Goal: Information Seeking & Learning: Check status

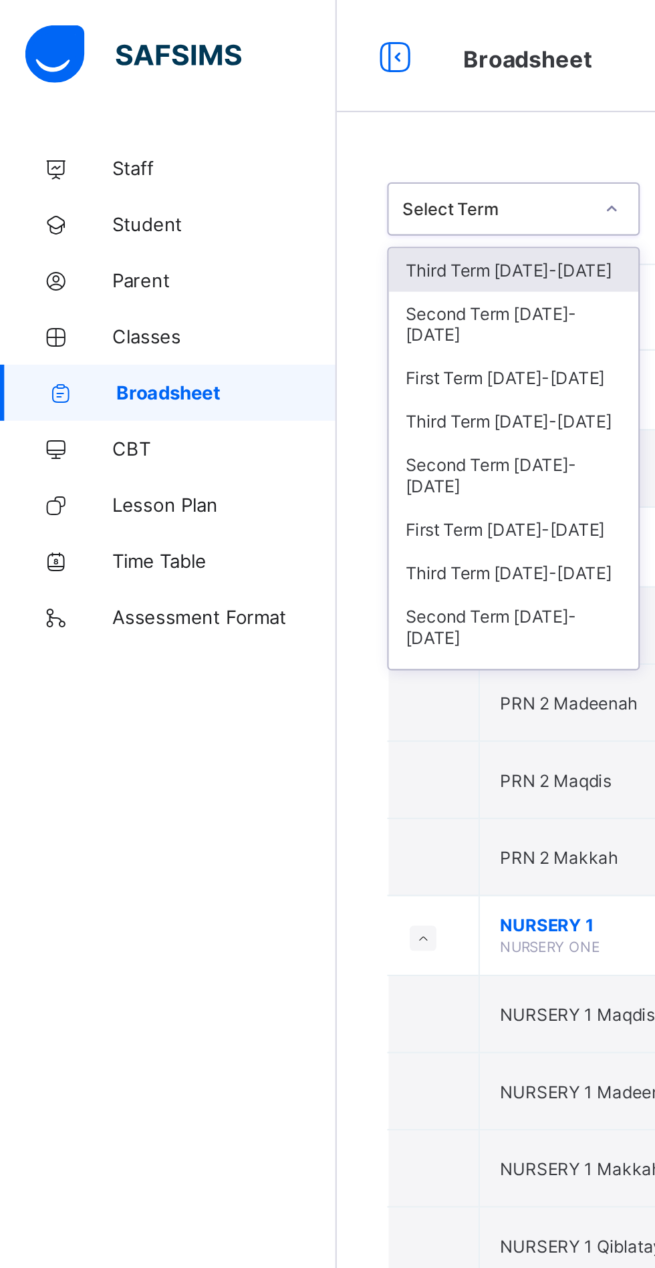
click at [264, 132] on div "Third Term [DATE]-[DATE]" at bounding box center [244, 128] width 119 height 21
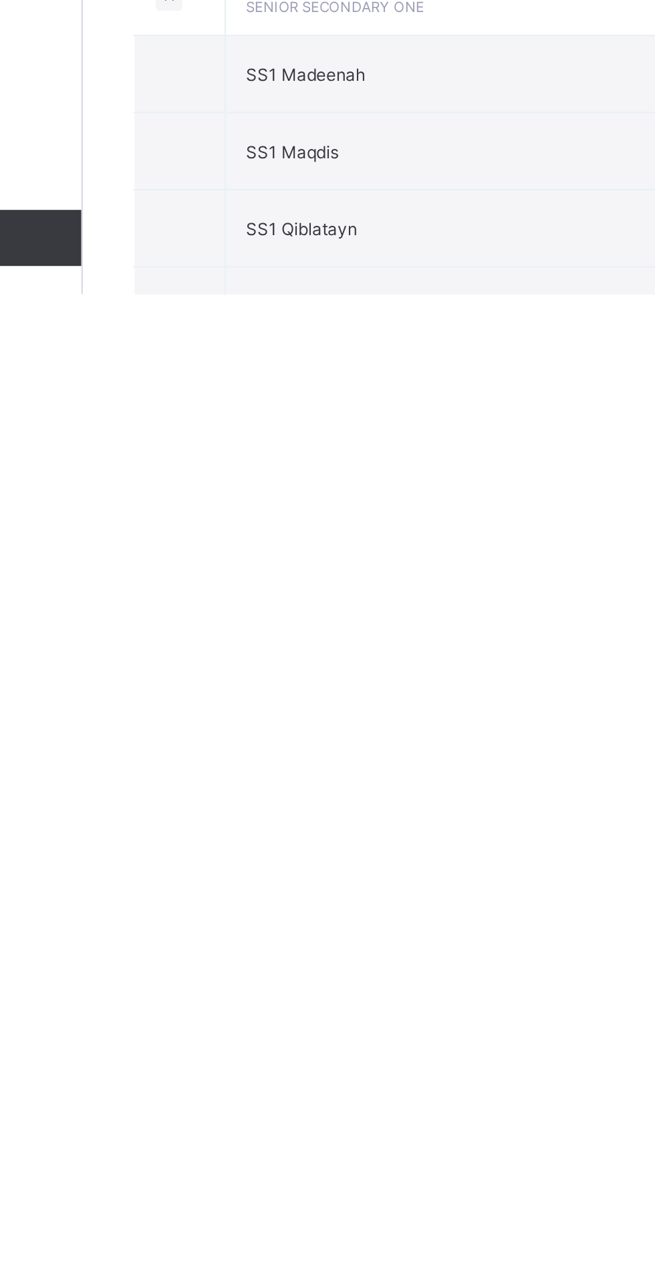
scroll to position [2101, 0]
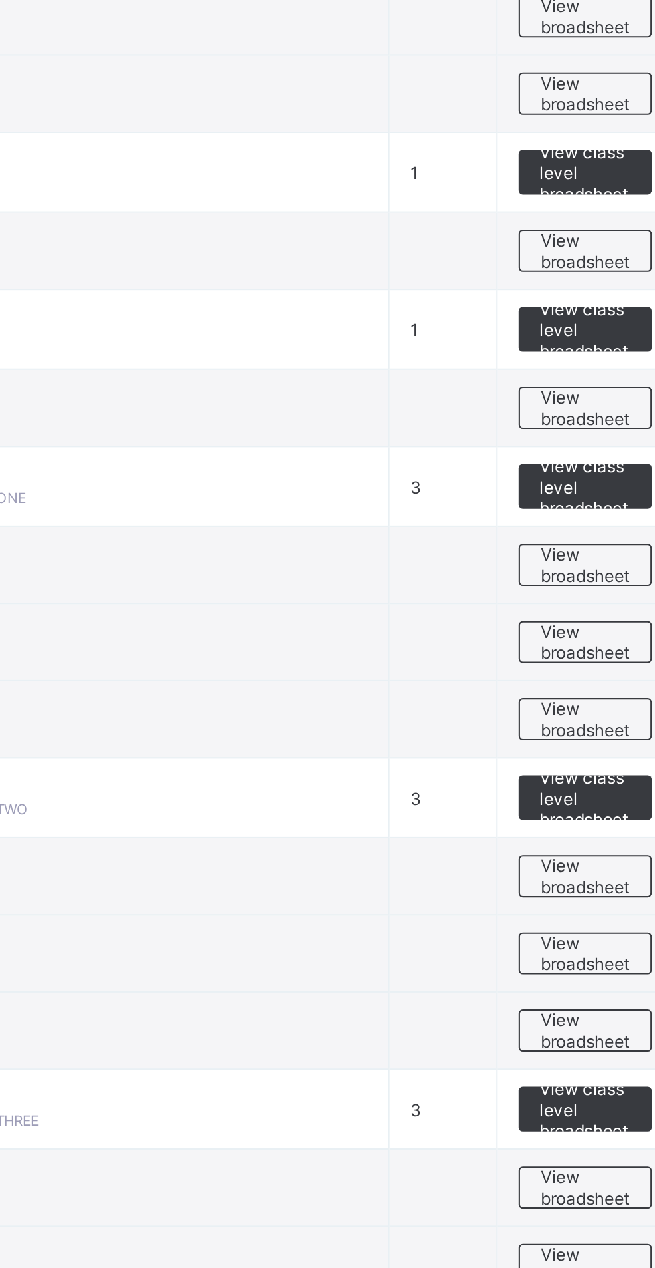
click at [587, 695] on span "View broadsheet" at bounding box center [589, 691] width 42 height 20
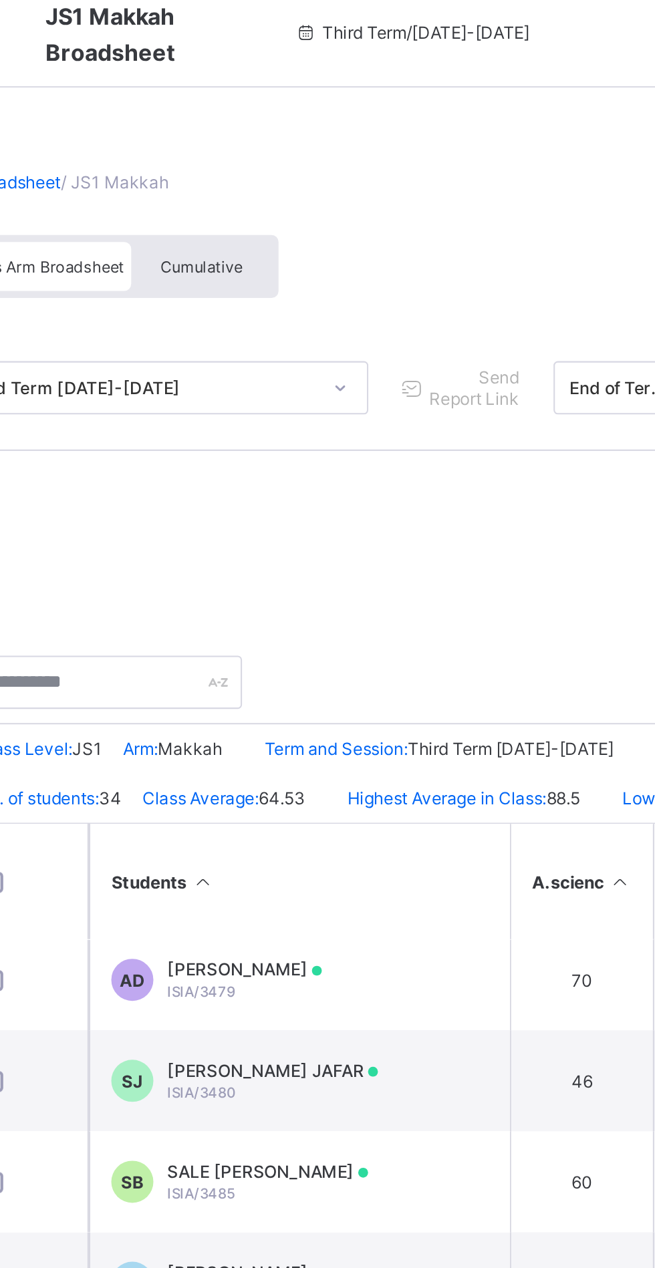
scroll to position [915, 0]
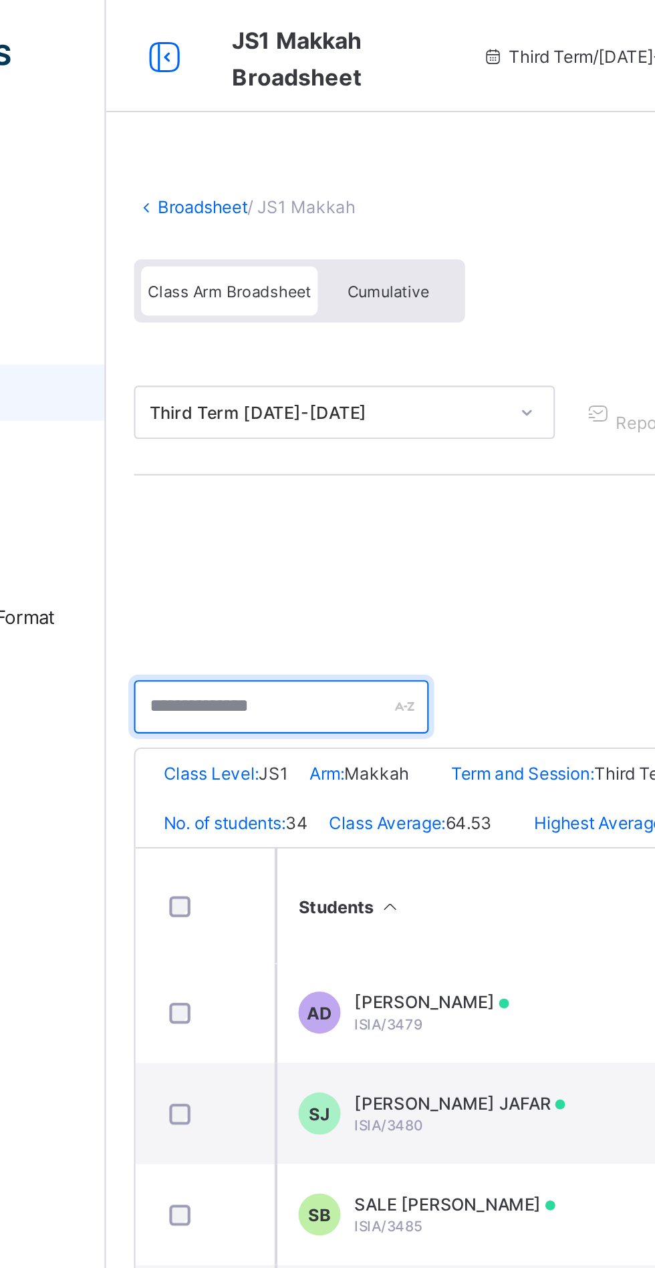
click at [267, 333] on input "text" at bounding box center [244, 336] width 140 height 25
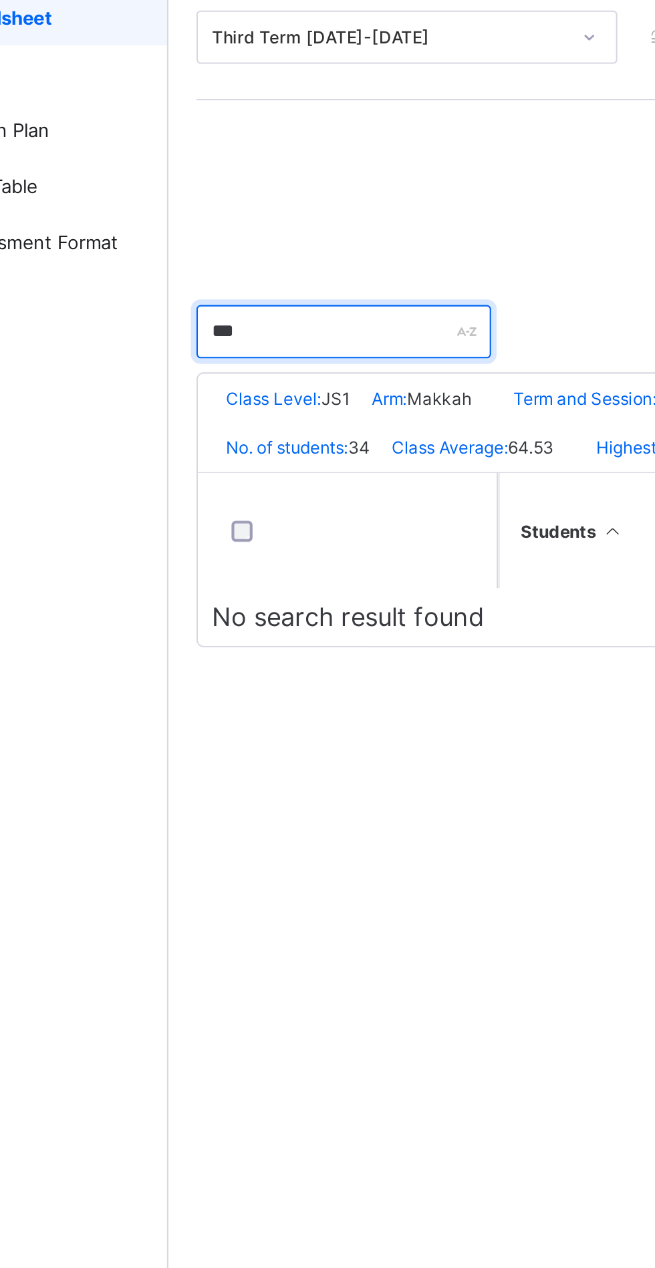
scroll to position [0, 0]
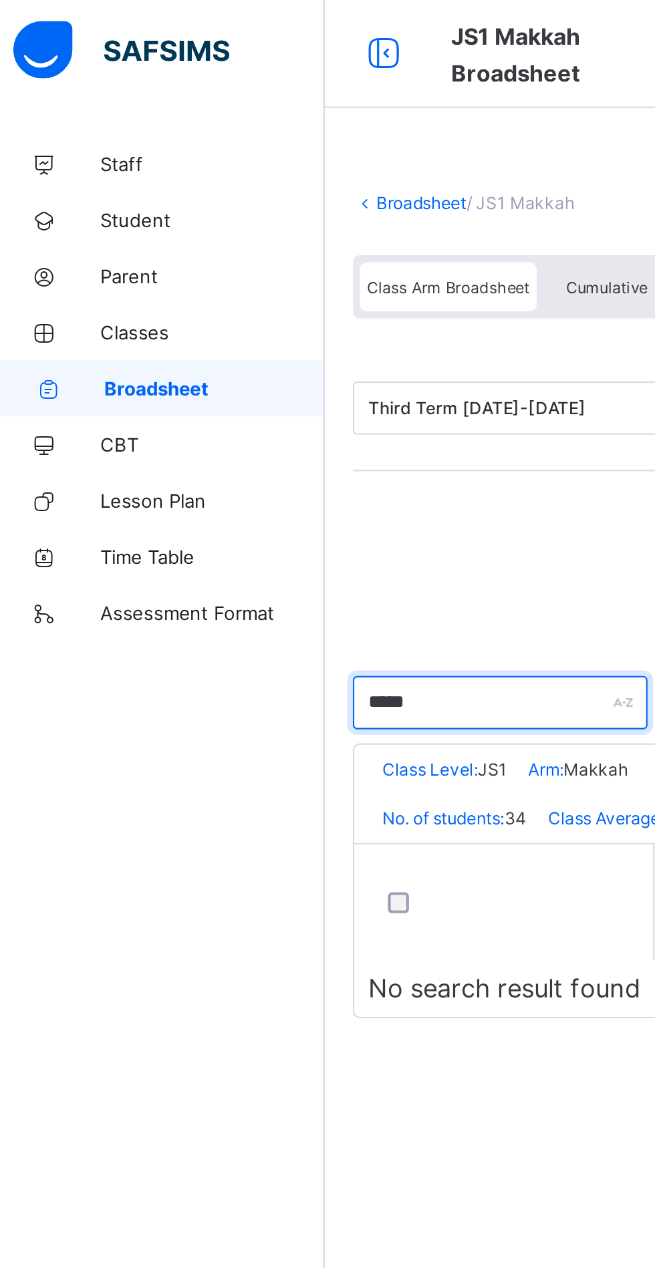
type input "*****"
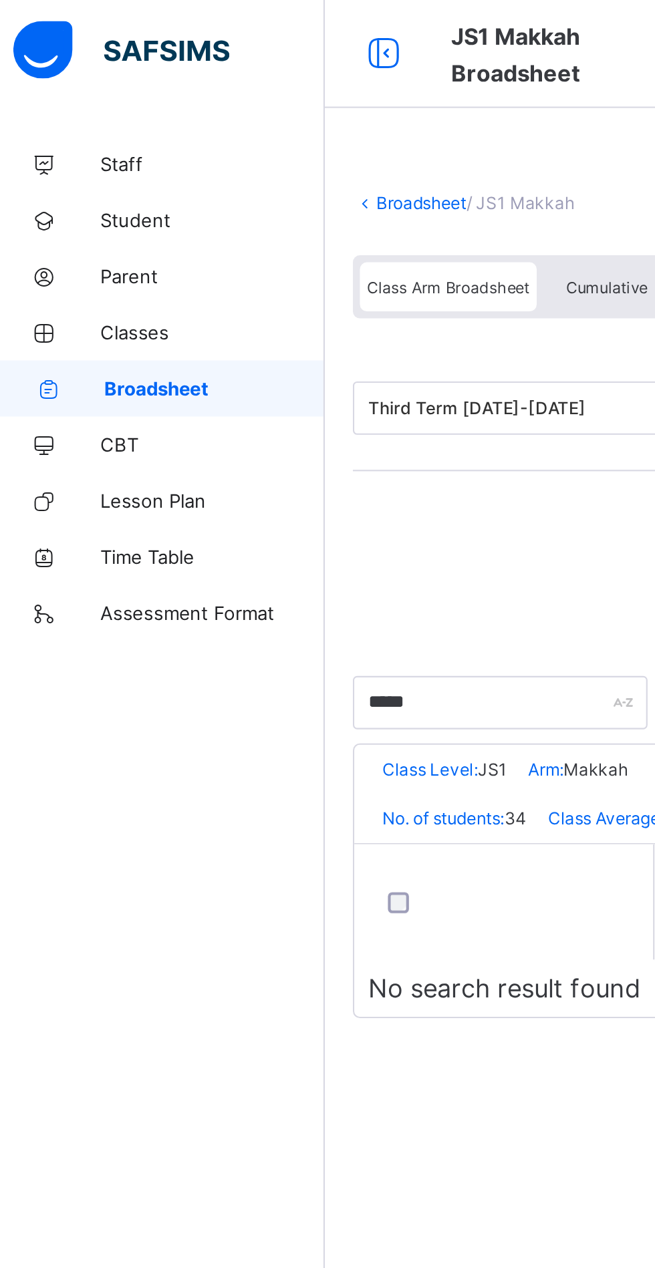
click at [195, 84] on span at bounding box center [408, 86] width 468 height 13
click at [202, 98] on link "Broadsheet" at bounding box center [206, 99] width 43 height 10
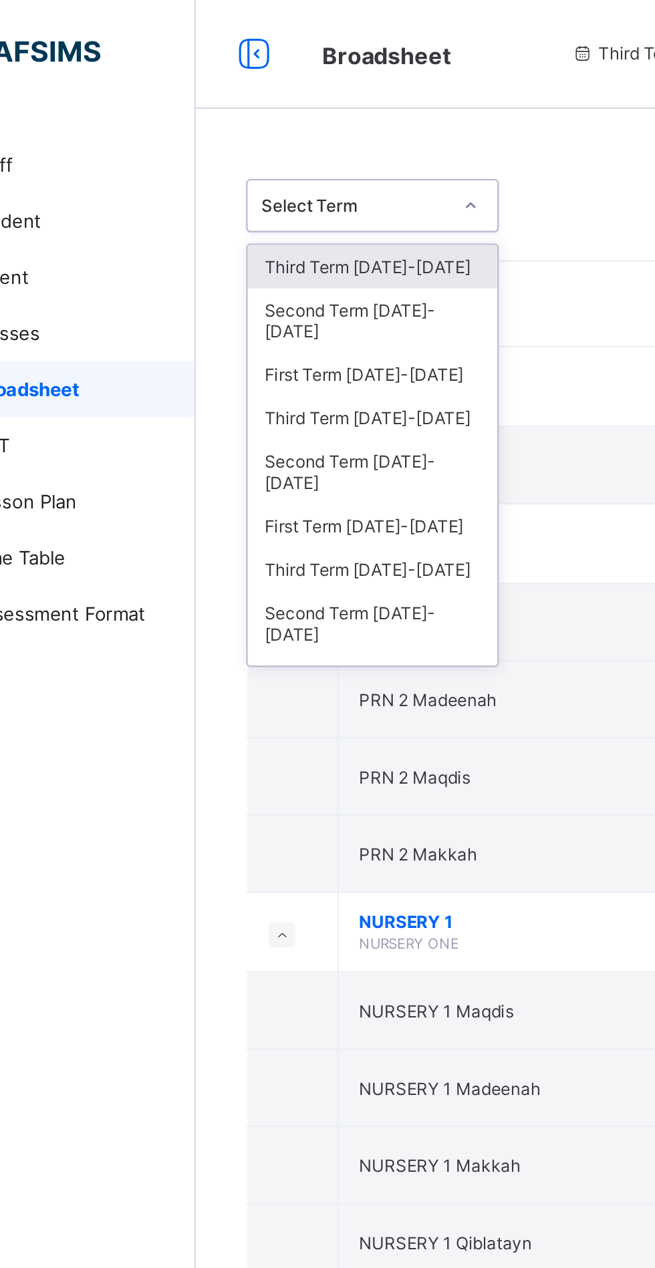
click at [205, 136] on div "Third Term [DATE]-[DATE]" at bounding box center [244, 128] width 119 height 21
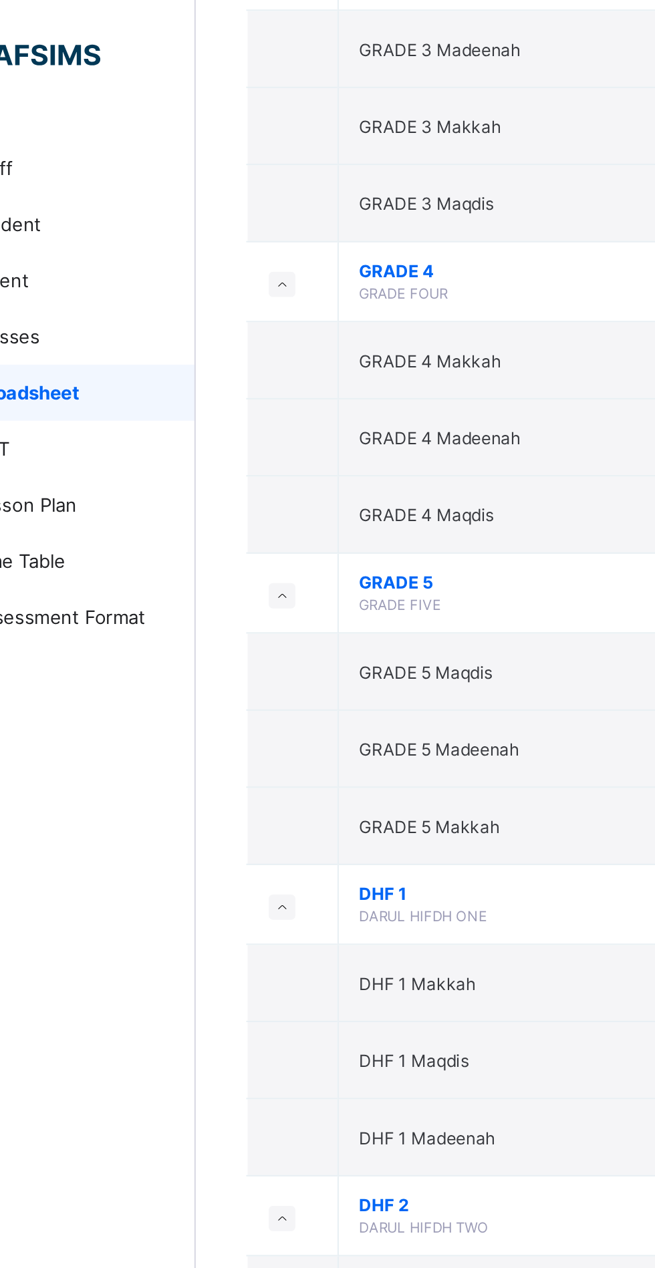
scroll to position [1760, 0]
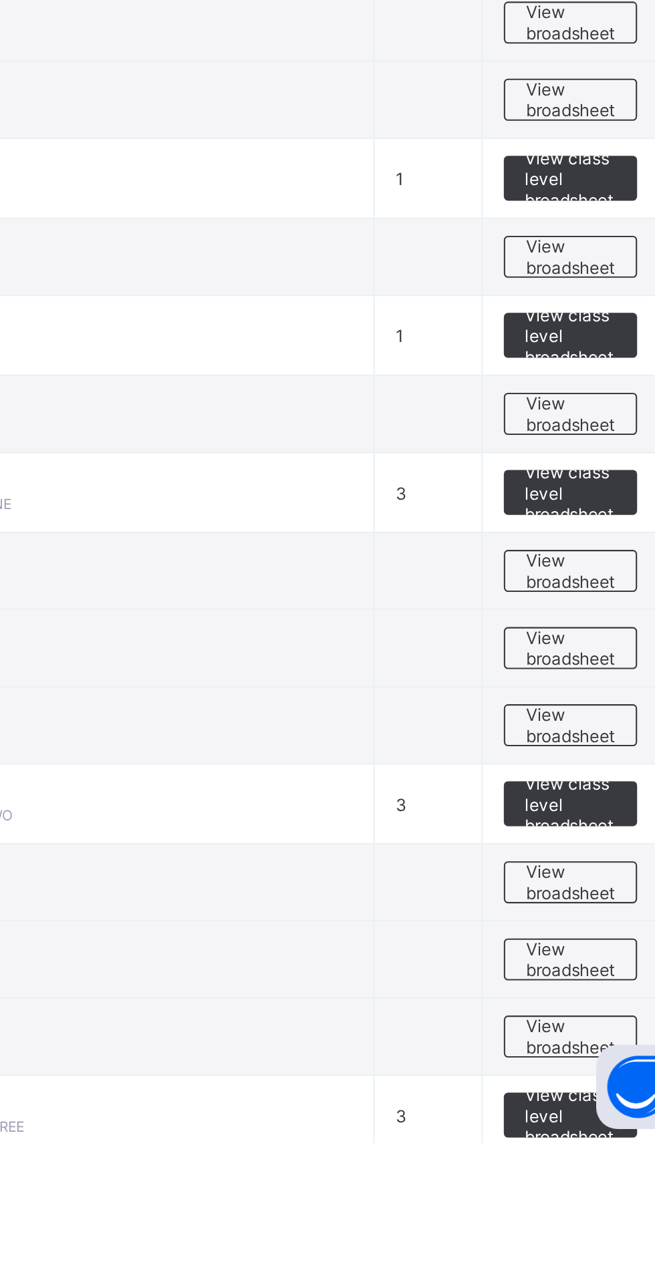
click at [599, 995] on span "View broadsheet" at bounding box center [589, 995] width 42 height 20
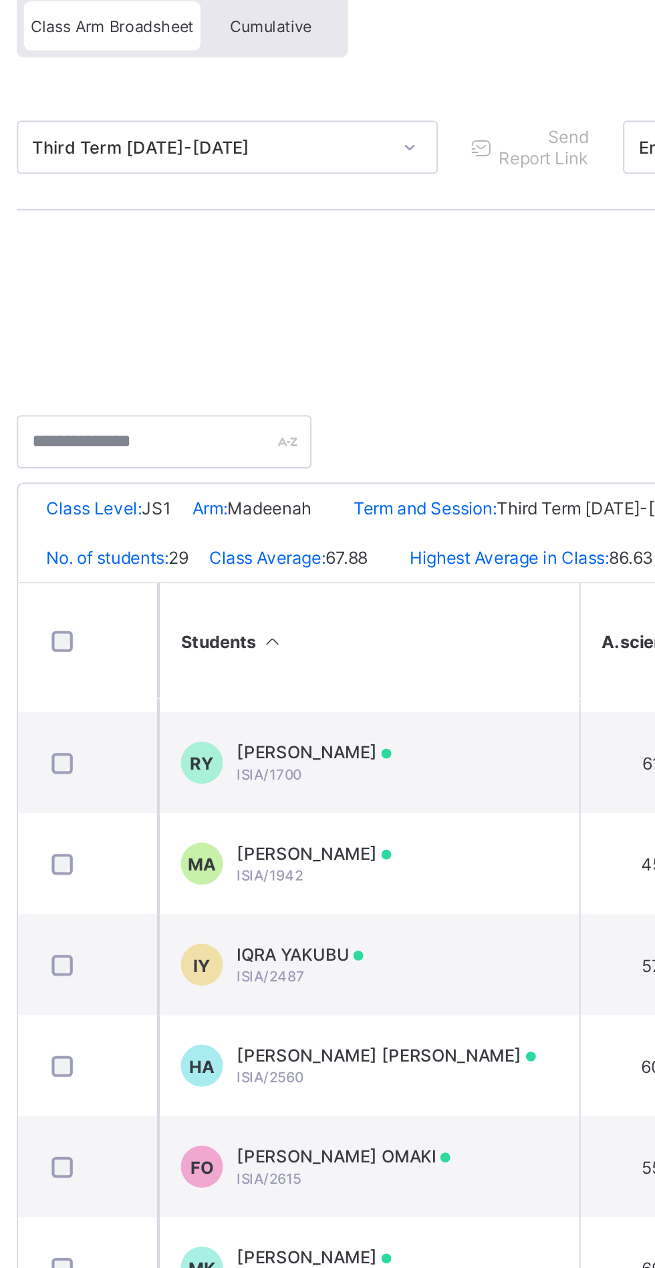
scroll to position [255, 0]
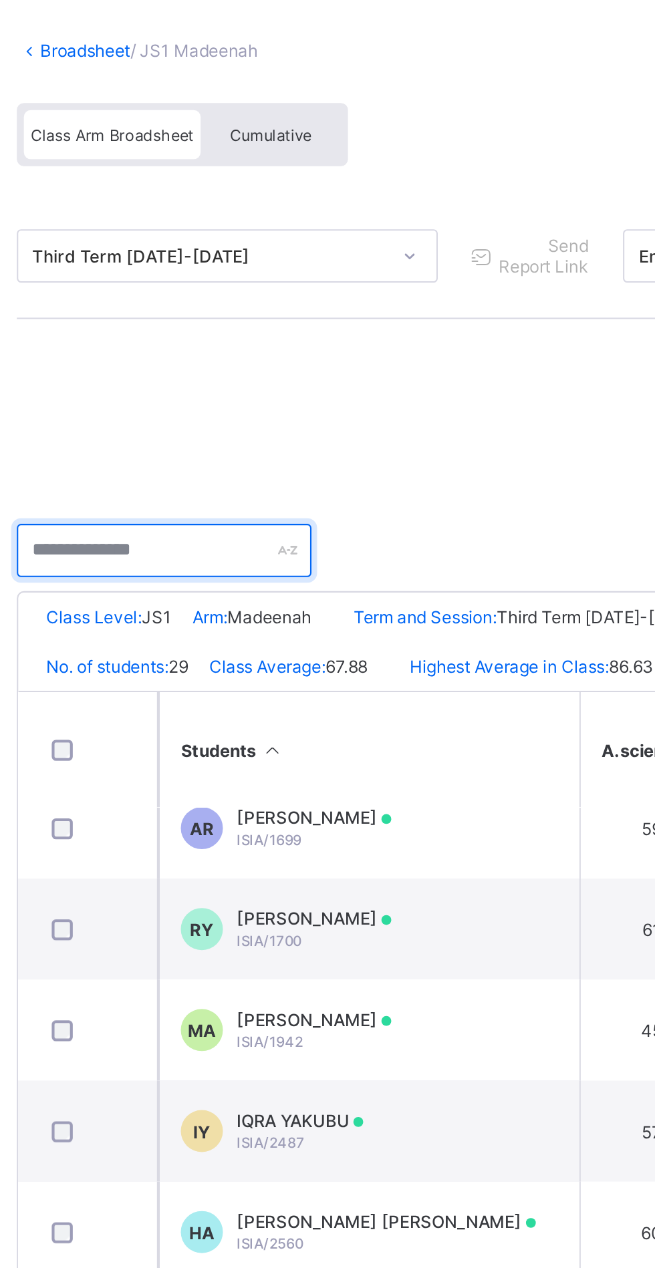
click at [298, 331] on input "text" at bounding box center [244, 336] width 140 height 25
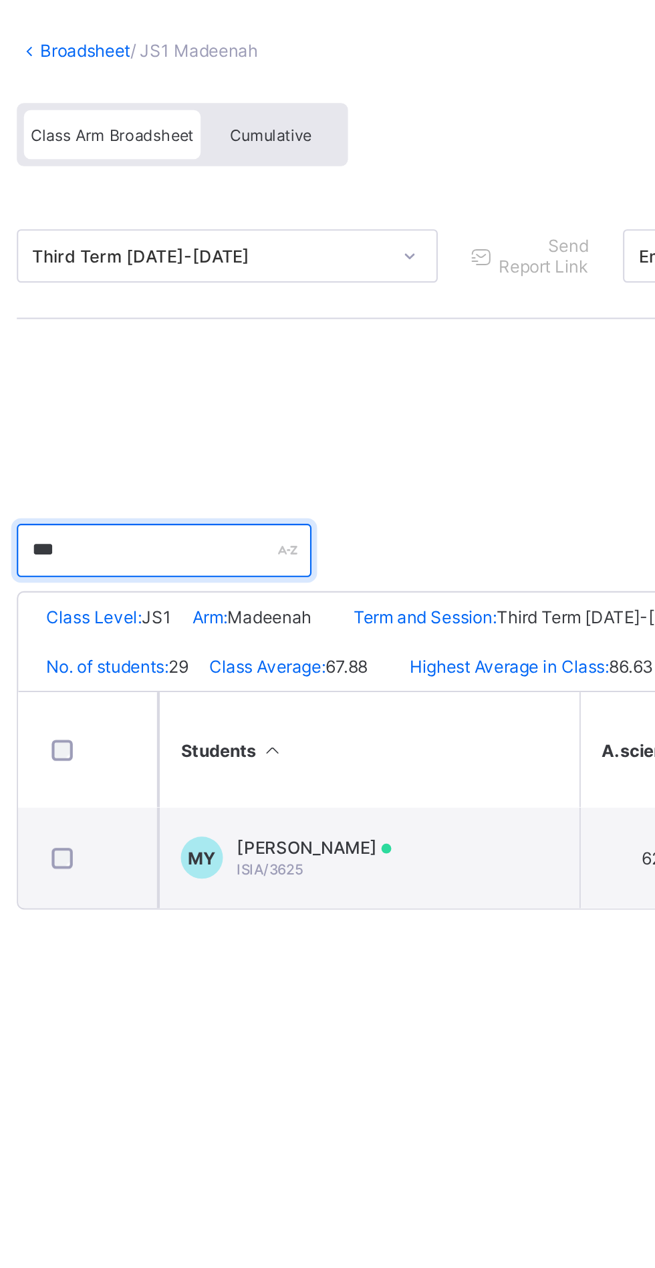
scroll to position [0, 0]
type input "*****"
click at [421, 222] on div "Third Term 2024-2025 Send Report Link End of Term Report Bulk Download Reportsh…" at bounding box center [408, 196] width 468 height 59
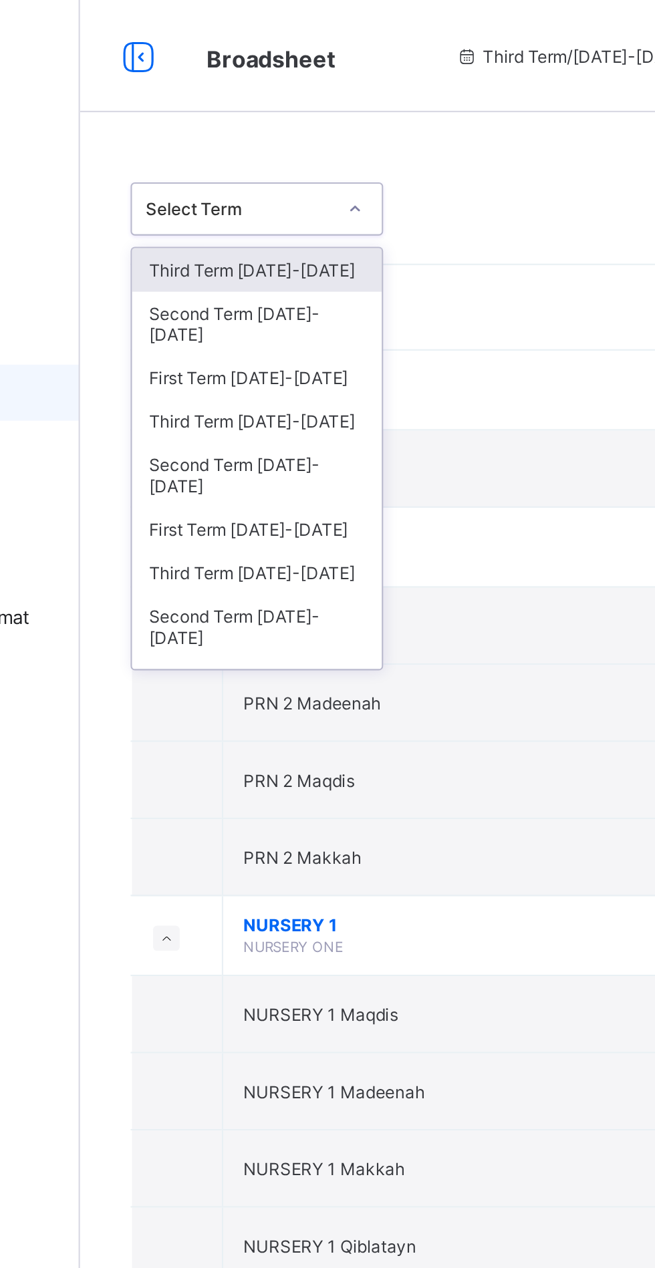
click at [192, 128] on div "Third Term [DATE]-[DATE]" at bounding box center [244, 128] width 119 height 21
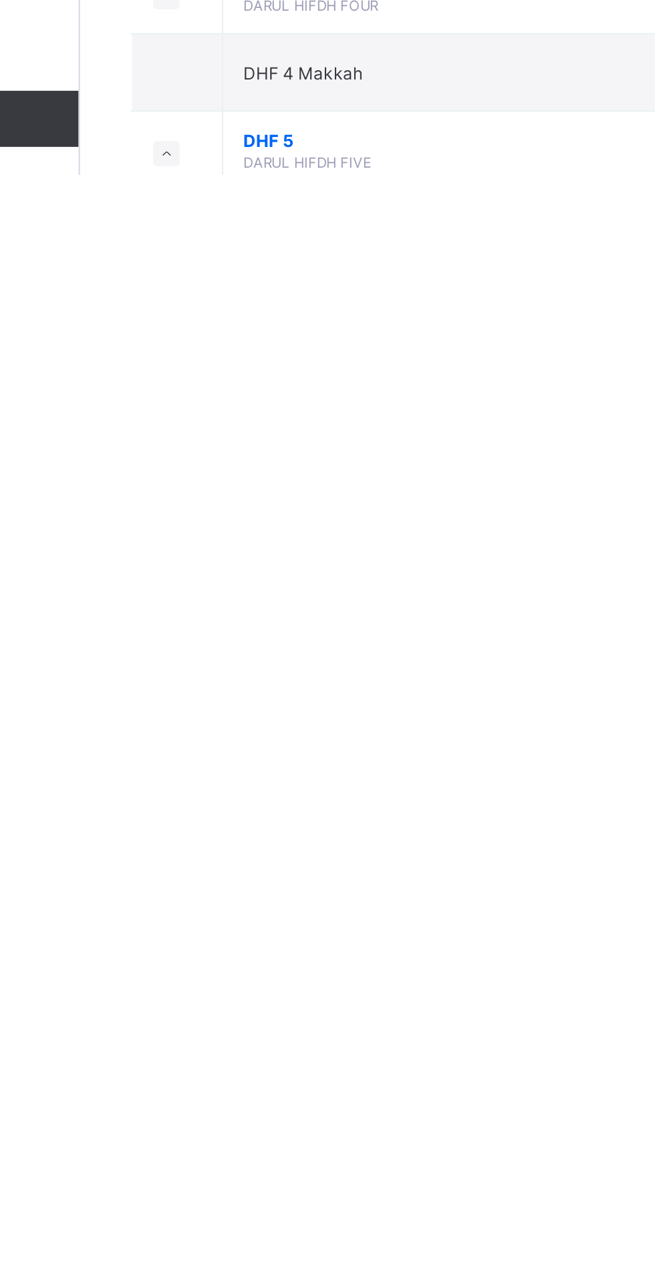
scroll to position [1387, 0]
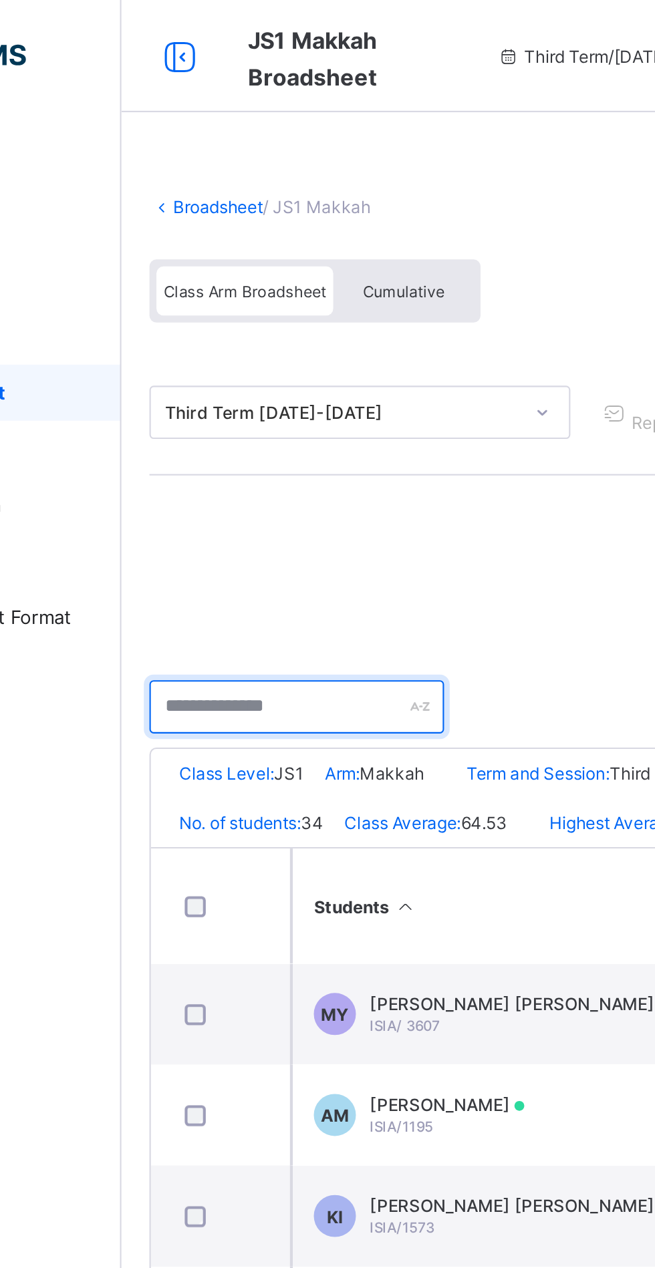
click at [259, 337] on input "text" at bounding box center [244, 336] width 140 height 25
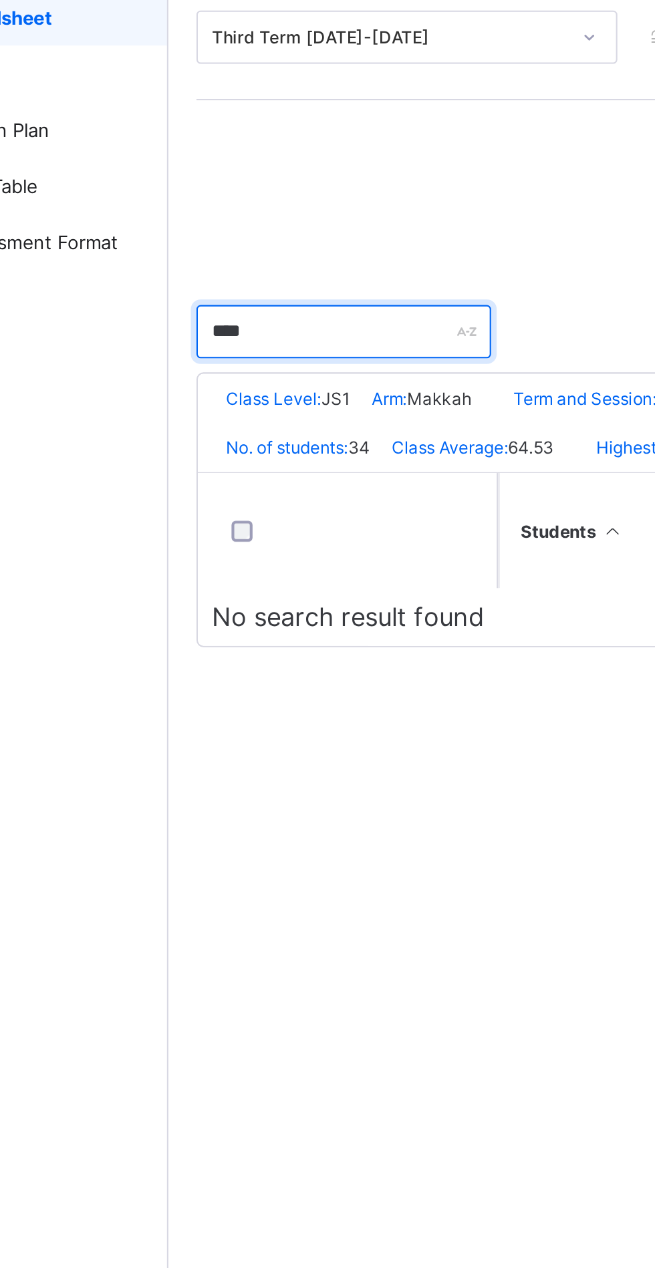
type input "*****"
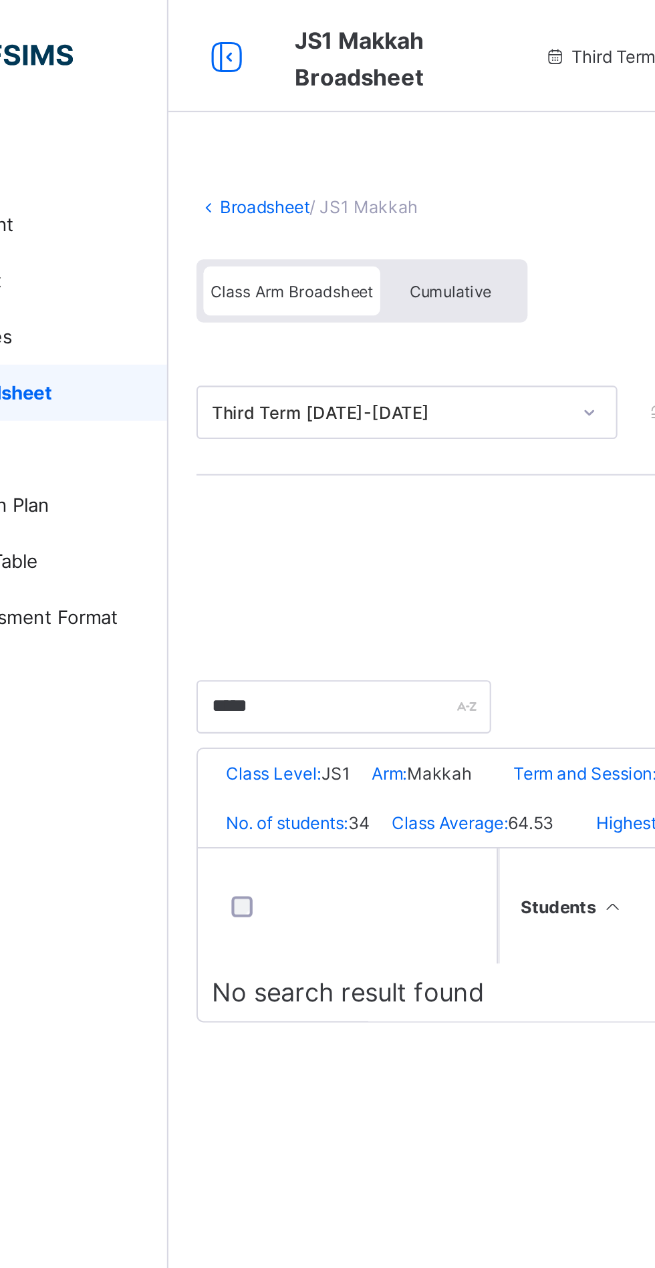
click at [194, 96] on link "Broadsheet" at bounding box center [206, 99] width 43 height 10
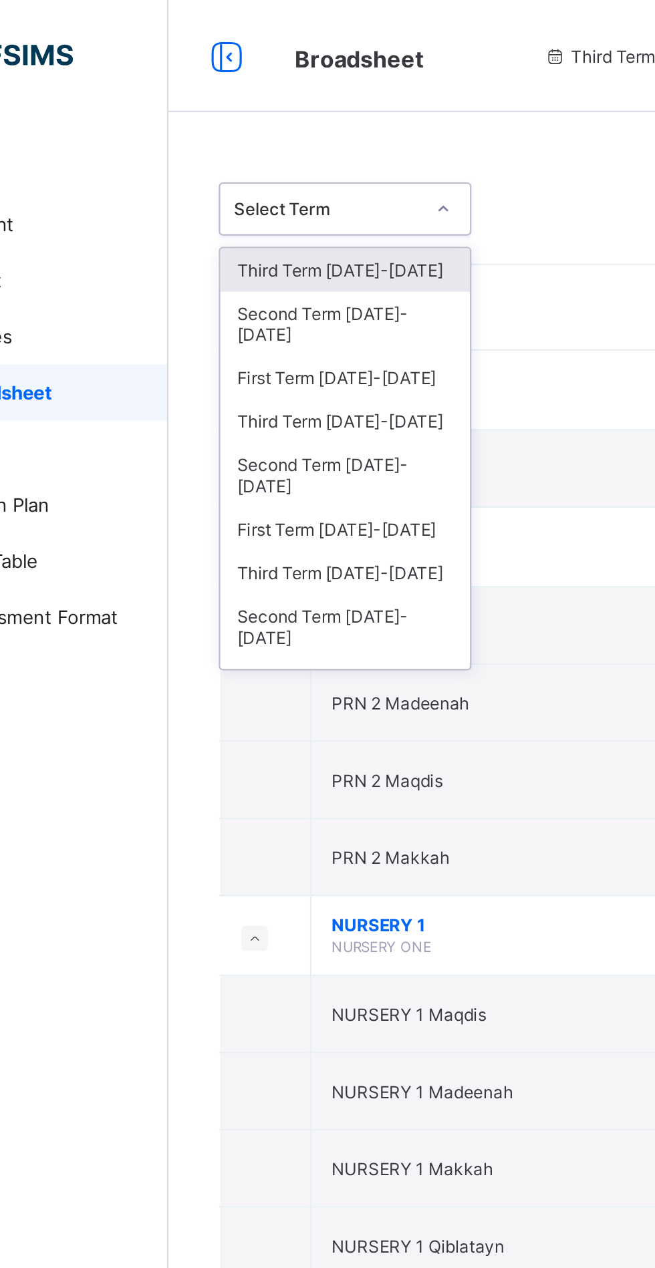
click at [202, 132] on div "Third Term [DATE]-[DATE]" at bounding box center [244, 128] width 119 height 21
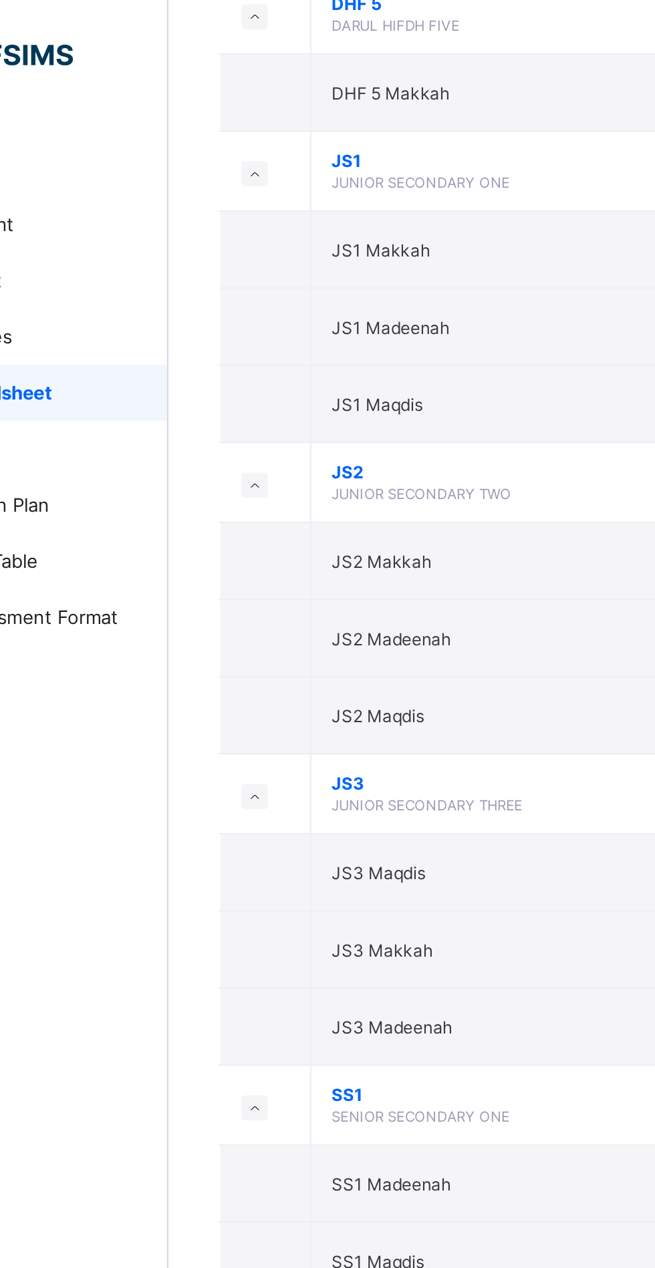
scroll to position [2547, 0]
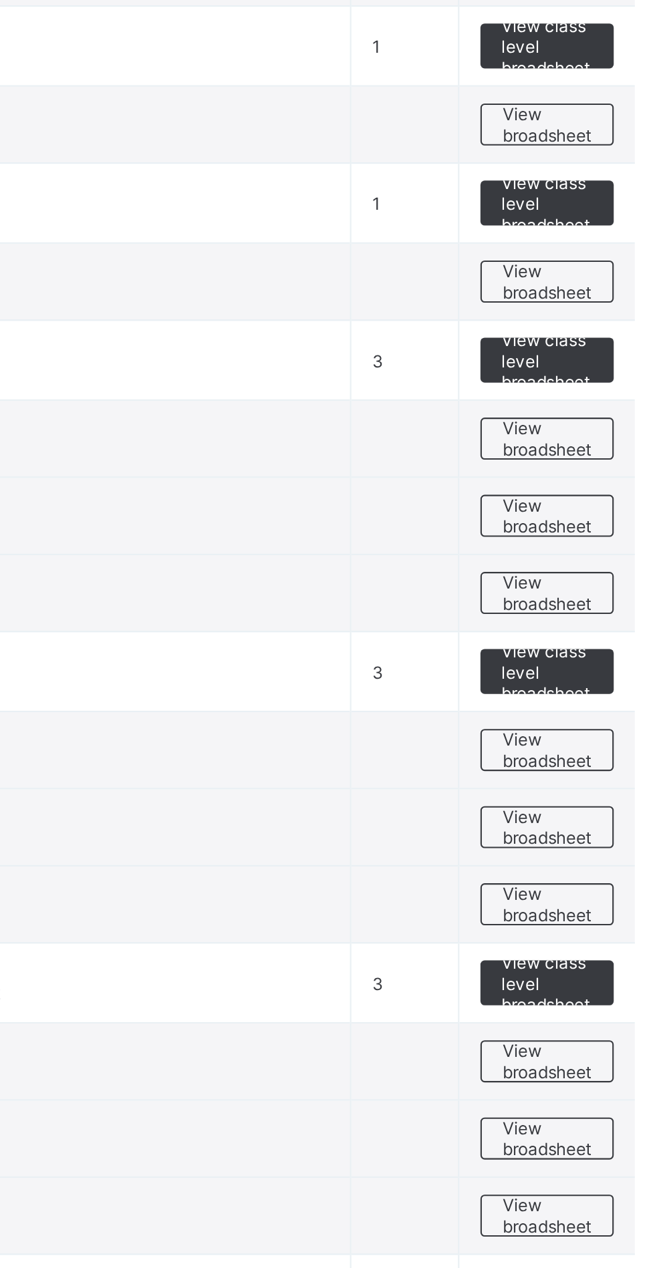
click at [590, 238] on span "View broadsheet" at bounding box center [589, 246] width 42 height 20
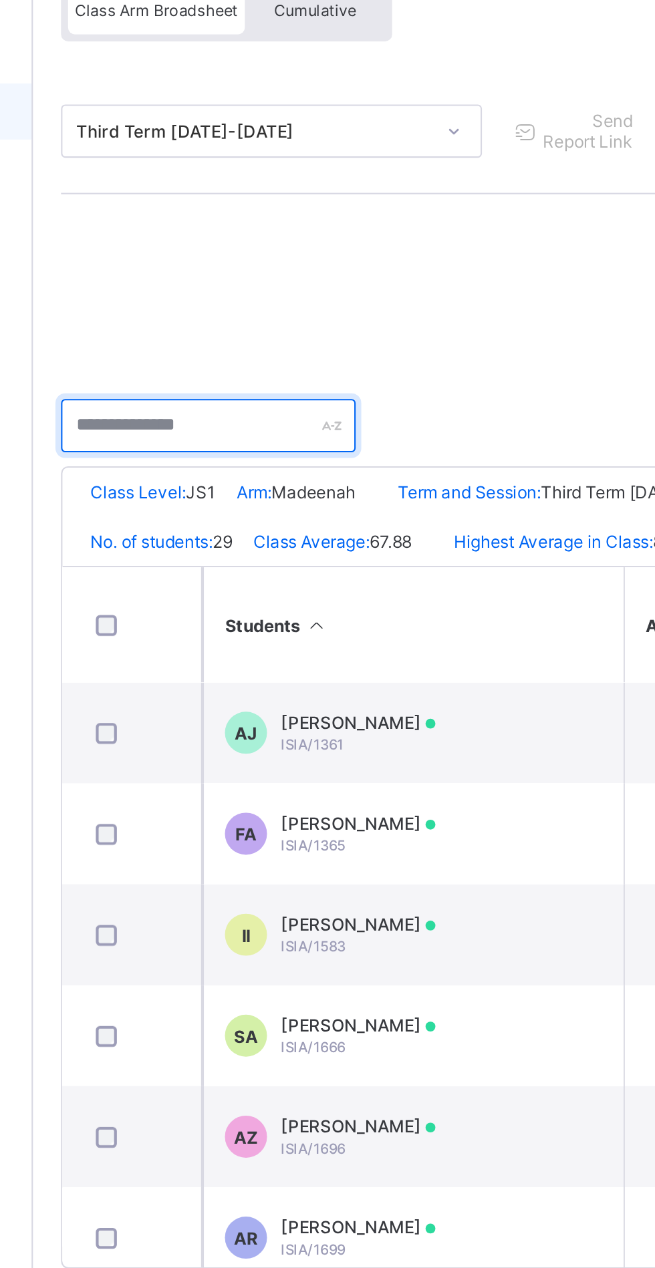
click at [218, 331] on input "text" at bounding box center [244, 336] width 140 height 25
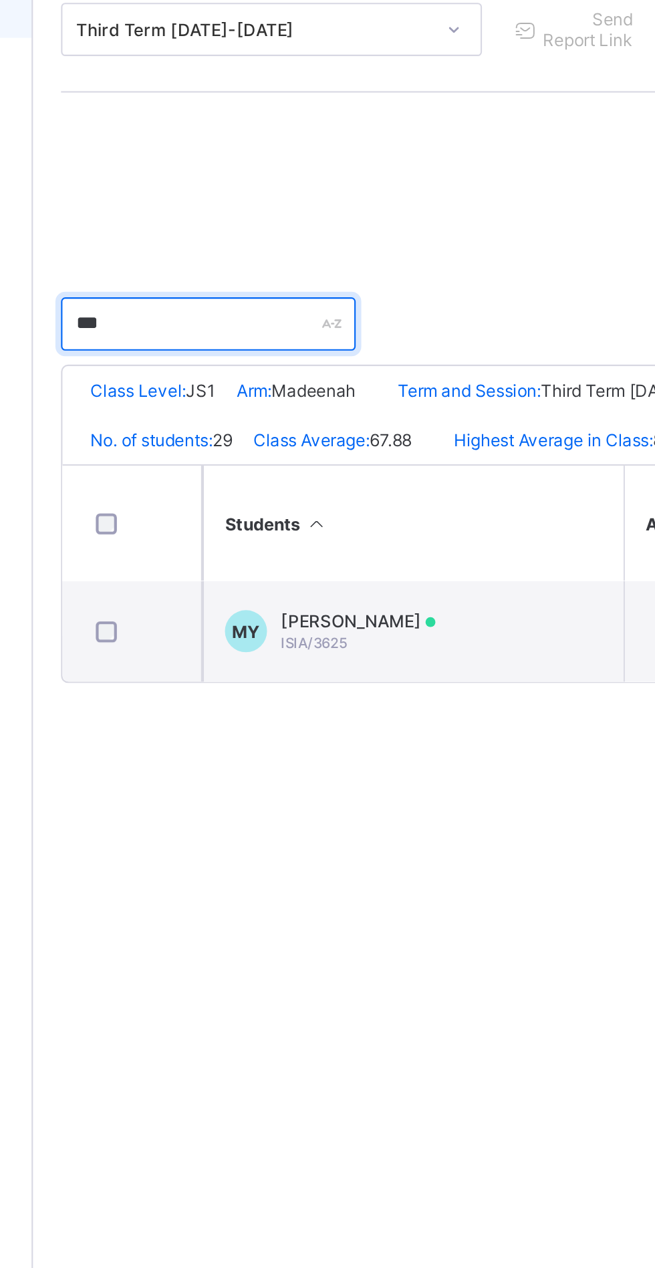
type input "****"
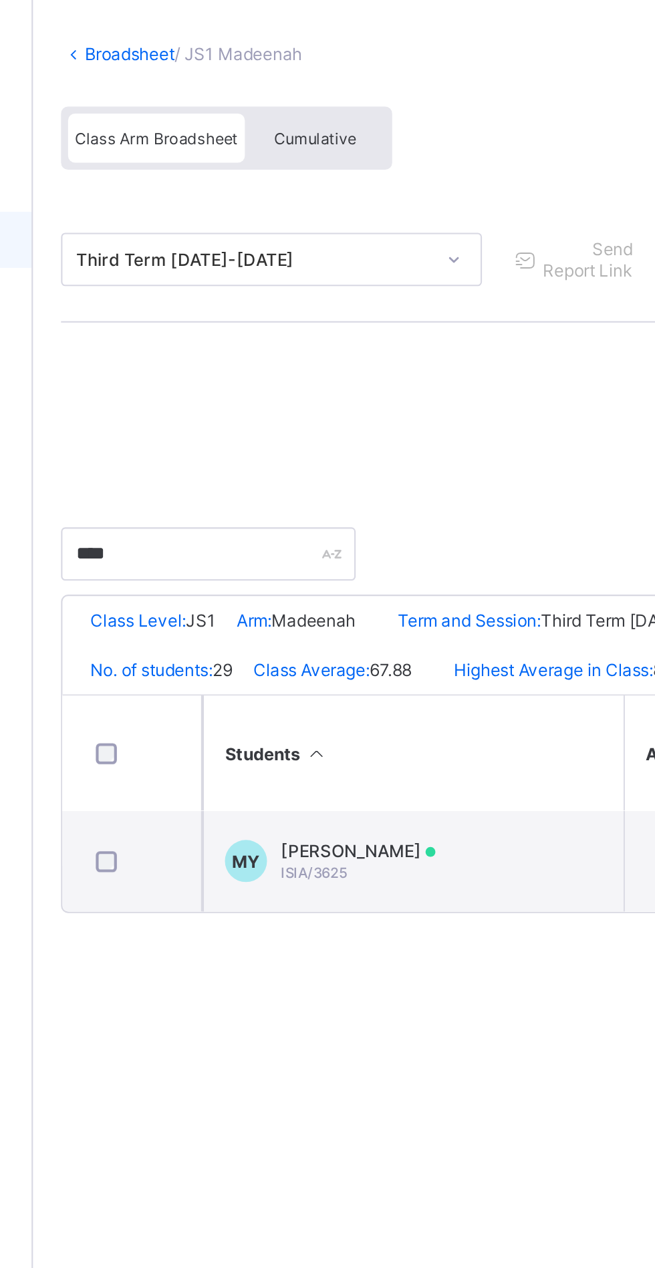
click at [293, 138] on span "Cumulative" at bounding box center [294, 138] width 39 height 9
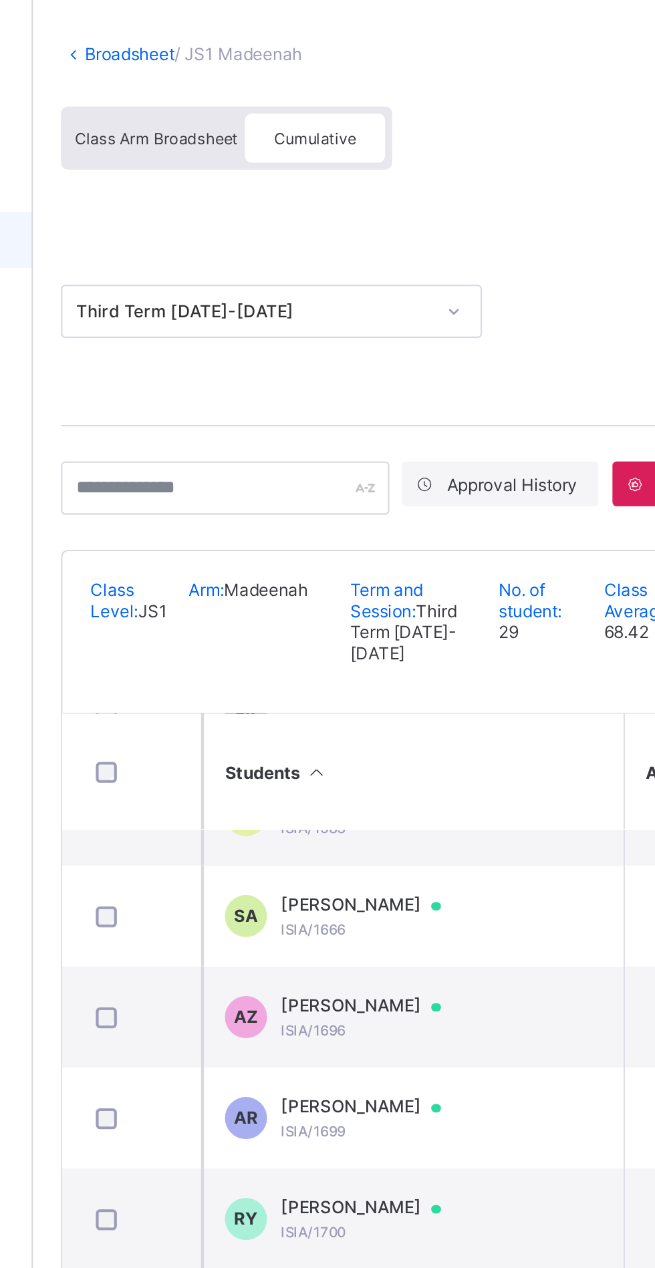
scroll to position [134, 0]
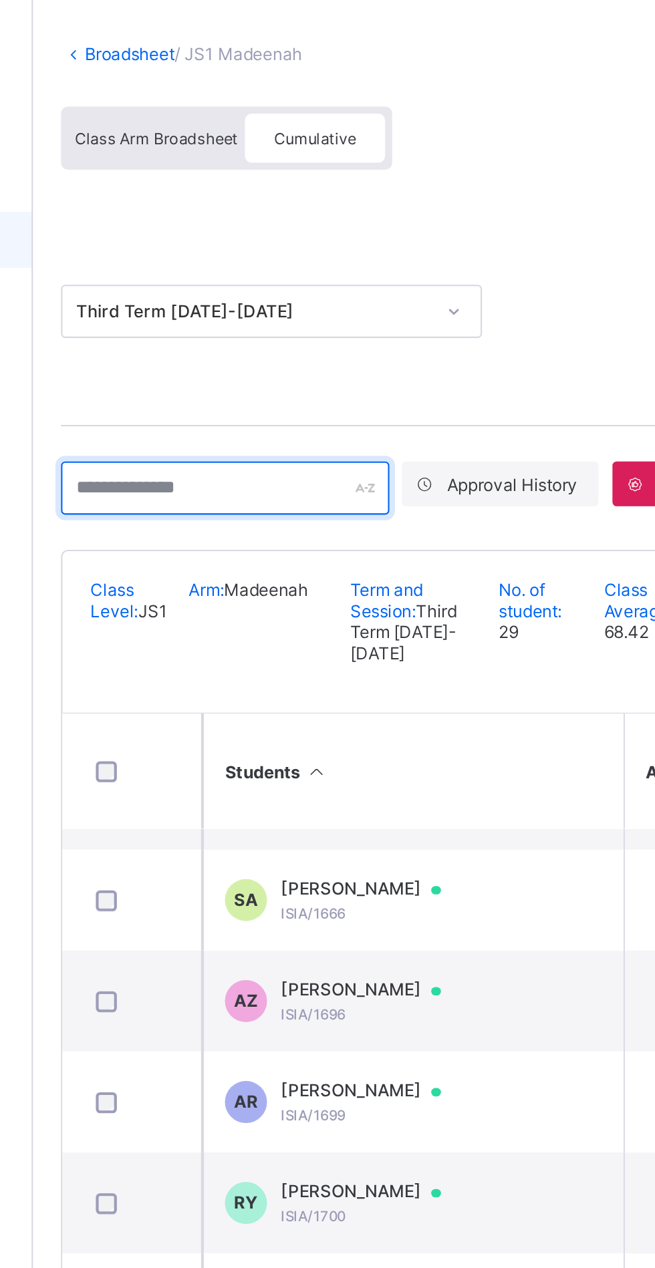
click at [231, 308] on input "text" at bounding box center [252, 305] width 156 height 25
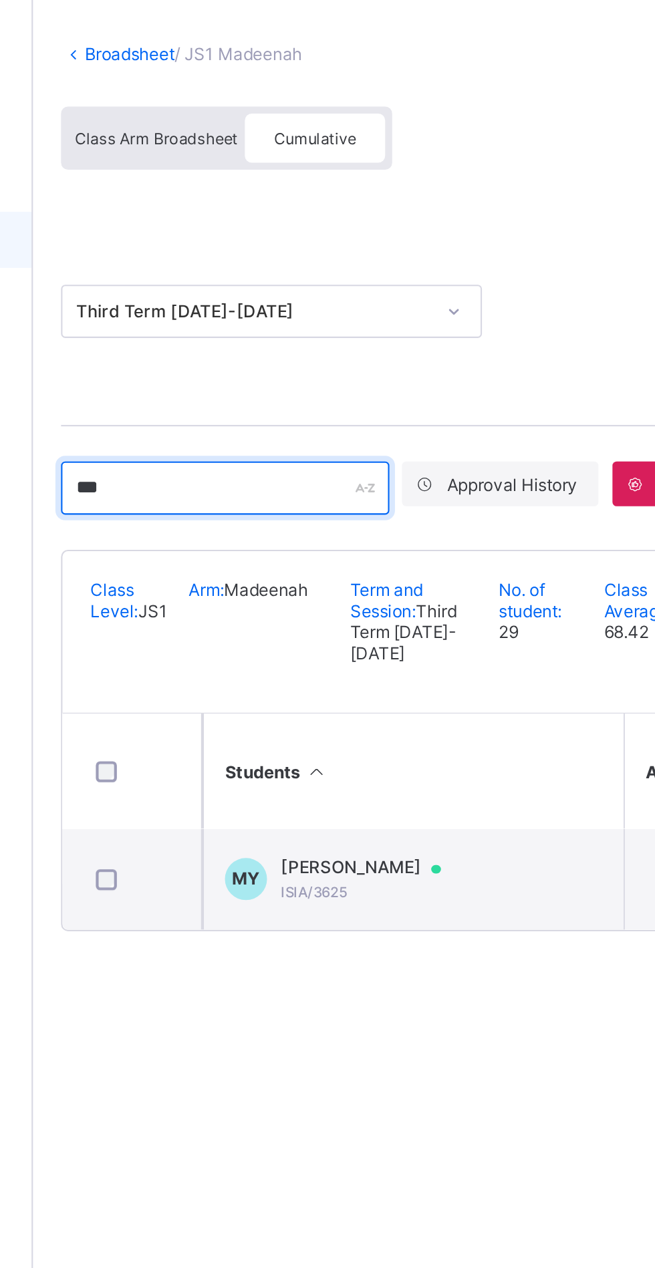
scroll to position [0, 0]
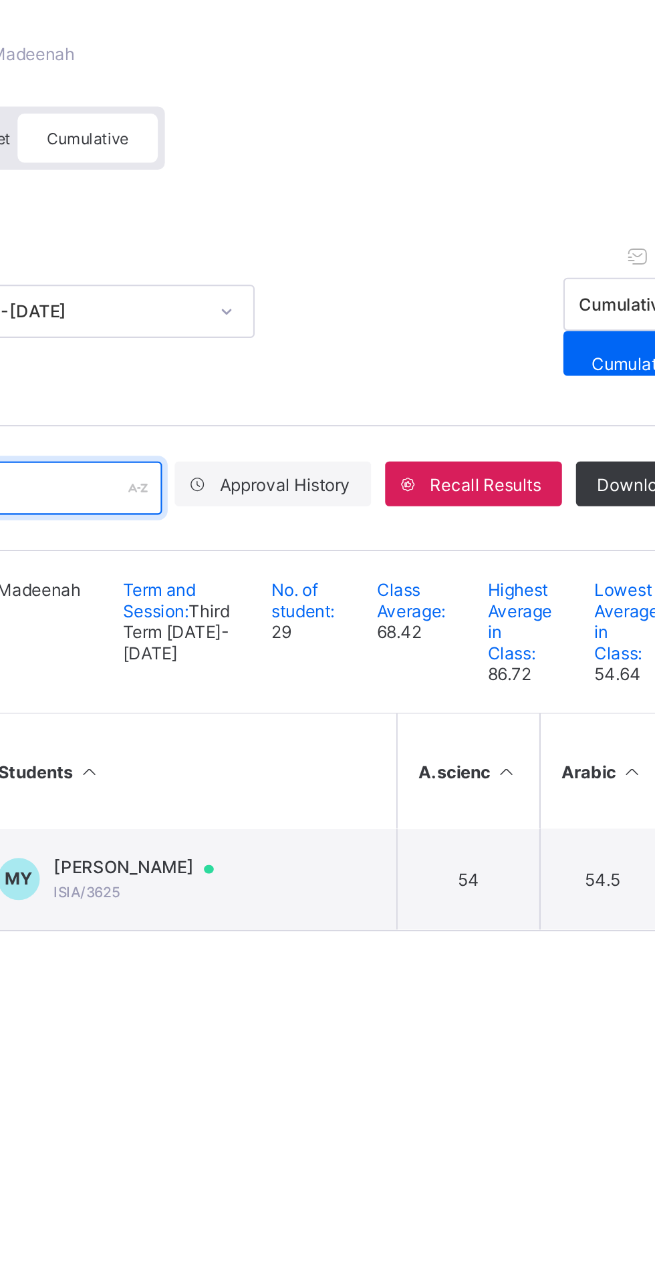
type input "*****"
click at [422, 512] on td "MY MUHAMMAD RABIU YARO ISIA/3625" at bounding box center [341, 492] width 200 height 48
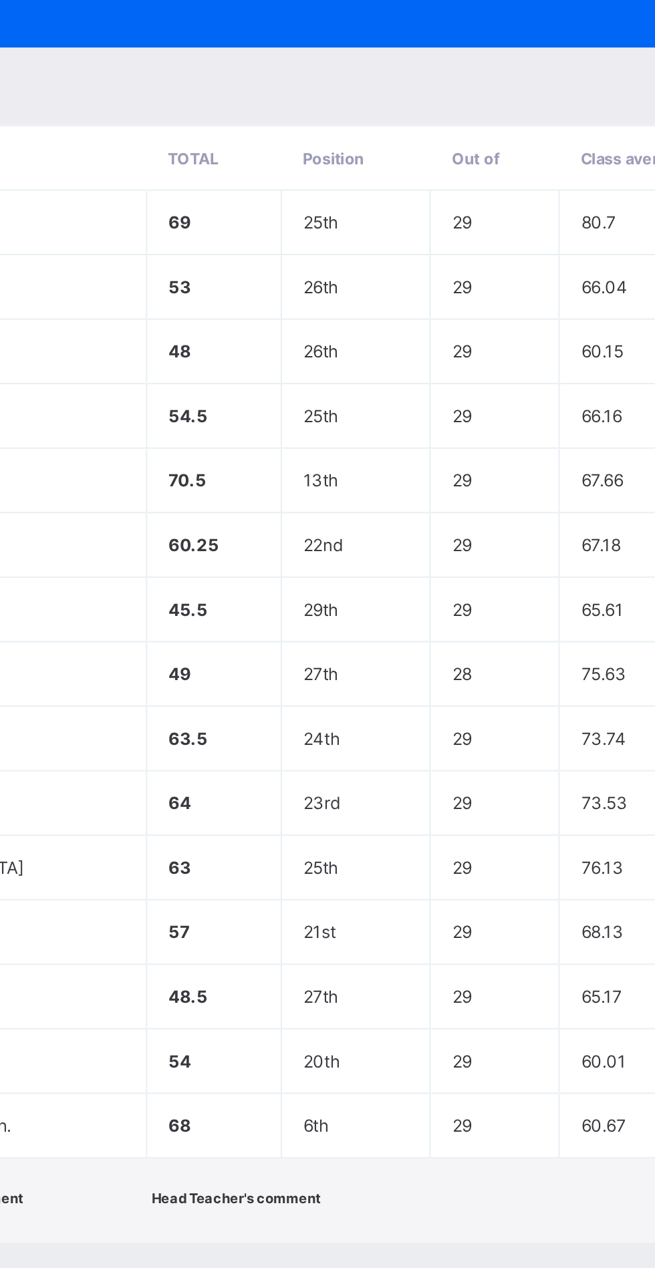
click at [190, 655] on div "MY ISIA/3625 MUHAMMAD RABIU YARO undefined undefined Approved Cumulative Report…" at bounding box center [327, 634] width 655 height 1268
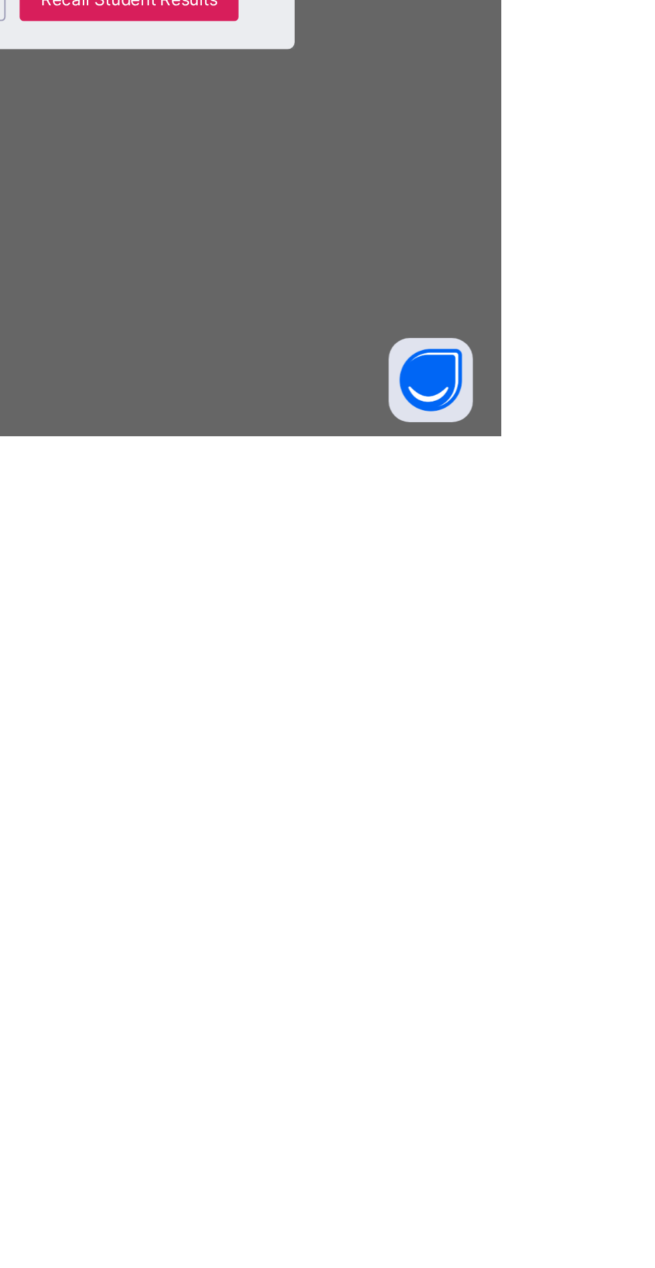
click at [419, 1070] on div "Close" at bounding box center [397, 1059] width 43 height 21
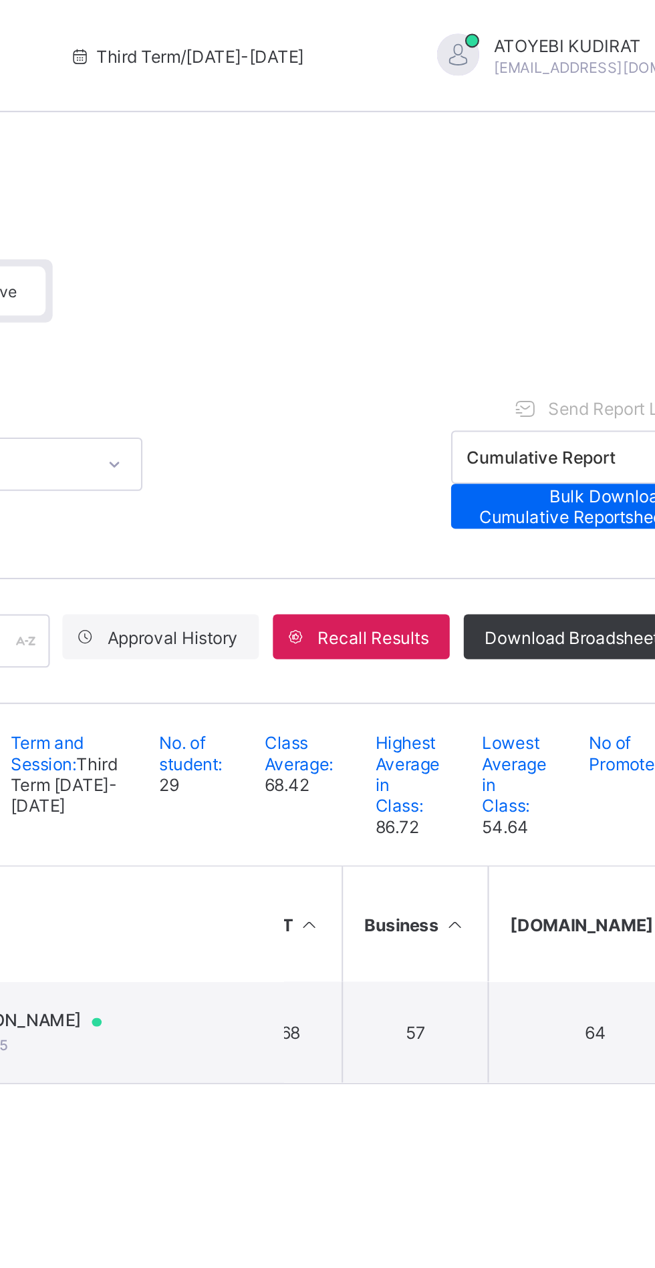
scroll to position [0, 165]
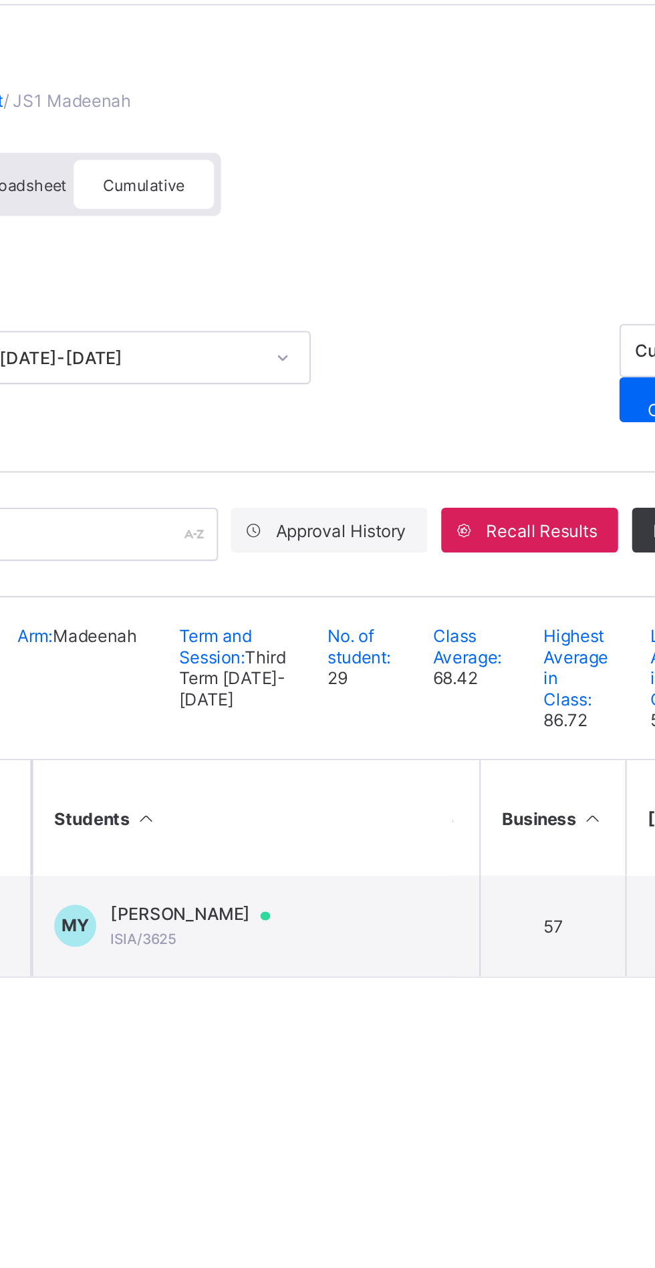
click at [367, 492] on div at bounding box center [357, 487] width 20 height 11
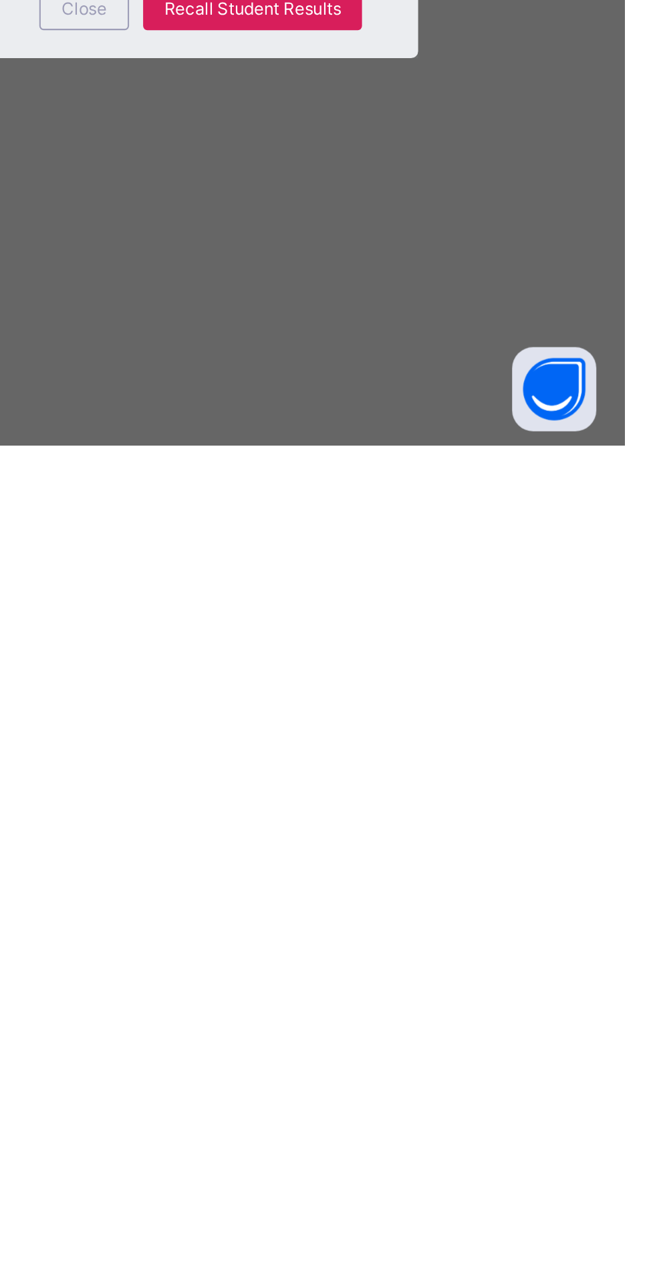
scroll to position [0, 0]
click at [408, 1065] on span "Close" at bounding box center [397, 1060] width 21 height 10
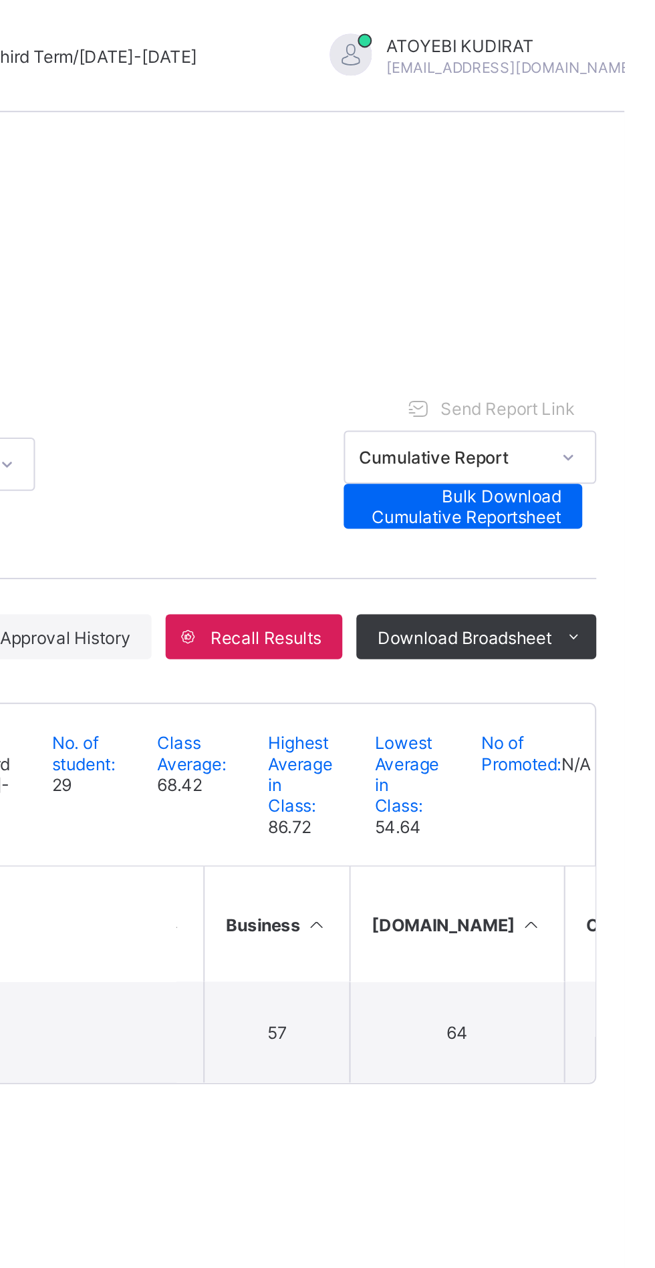
click at [589, 299] on span "Download Broadsheet" at bounding box center [578, 304] width 83 height 10
click at [611, 304] on span "Download Broadsheet" at bounding box center [578, 304] width 83 height 10
click at [443, 214] on div "Third Term 2024-2025 Send Report Link Cumulative Report Bulk Download Cumulativ…" at bounding box center [408, 221] width 468 height 75
click at [572, 303] on span "Download Broadsheet" at bounding box center [578, 304] width 83 height 10
click at [459, 206] on div "Third Term 2024-2025 Send Report Link Cumulative Report Bulk Download Cumulativ…" at bounding box center [408, 221] width 468 height 75
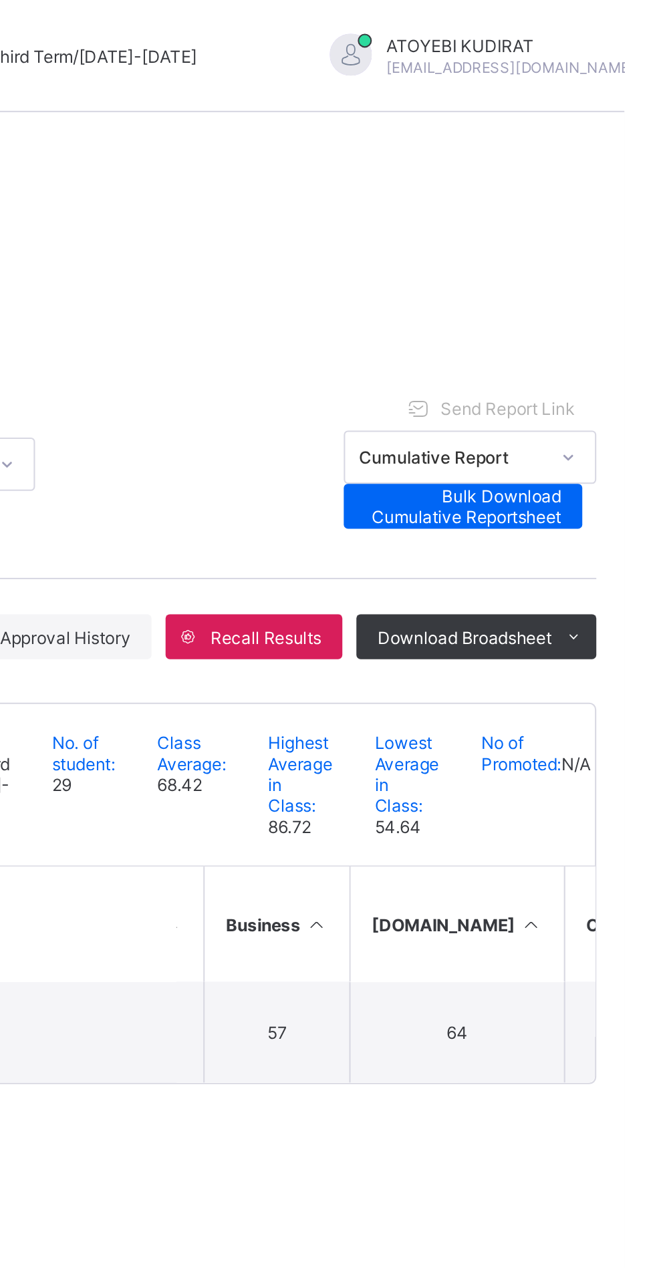
click at [618, 234] on span "Bulk Download Cumulative Reportsheet" at bounding box center [578, 241] width 94 height 20
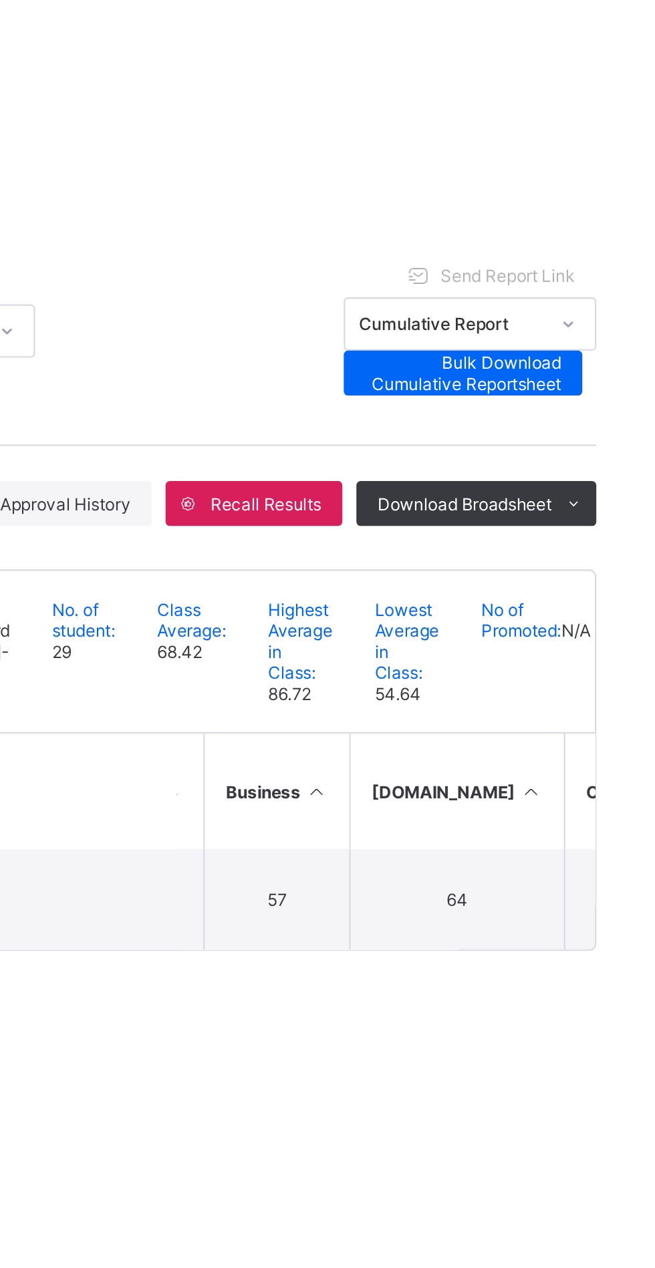
click at [604, 305] on span "Download Broadsheet" at bounding box center [578, 304] width 83 height 10
click at [490, 595] on div "Broadsheet / JS1 Madeenah Class Arm Broadsheet Cumulative Third Term 2024-2025 …" at bounding box center [407, 634] width 494 height 1268
click at [554, 294] on div "Download Broadsheet" at bounding box center [584, 303] width 114 height 21
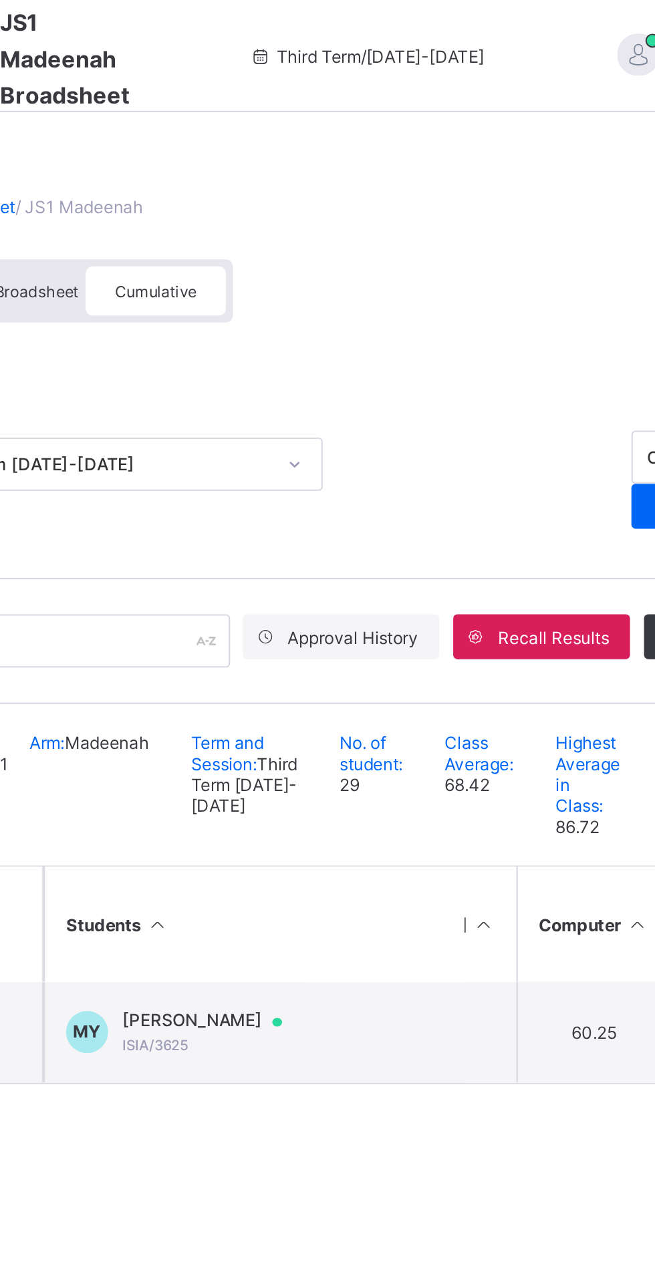
scroll to position [0, 325]
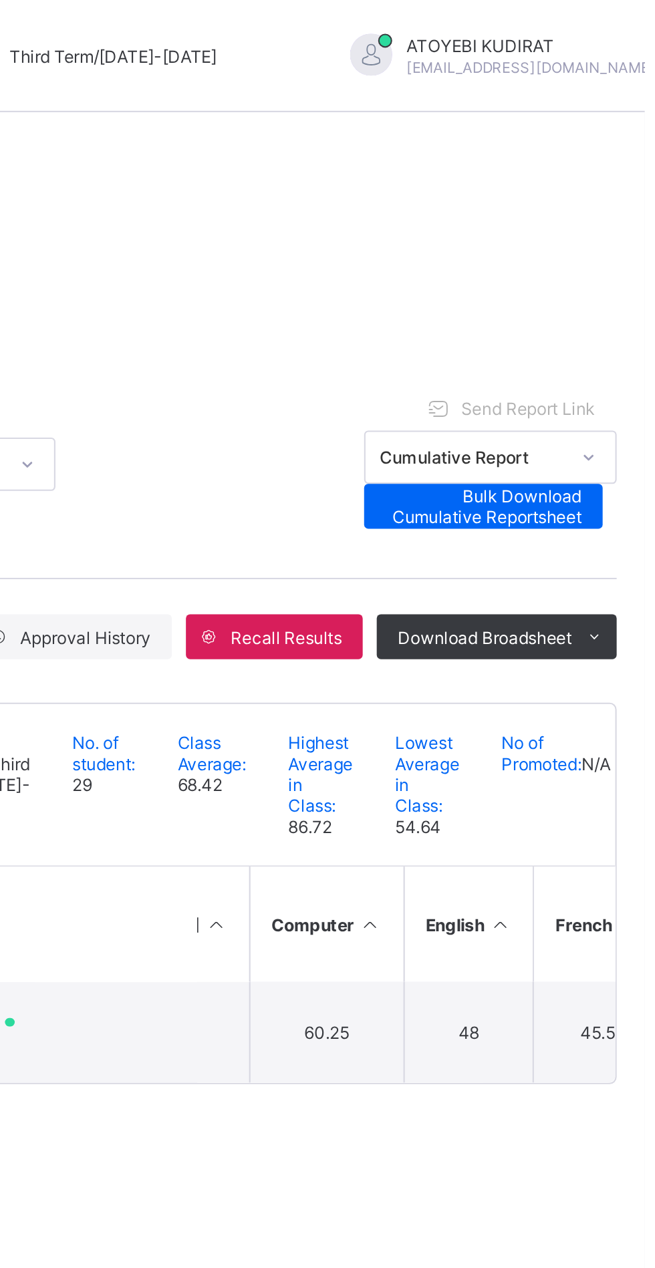
click at [466, 503] on td "60.25" at bounding box center [502, 492] width 73 height 48
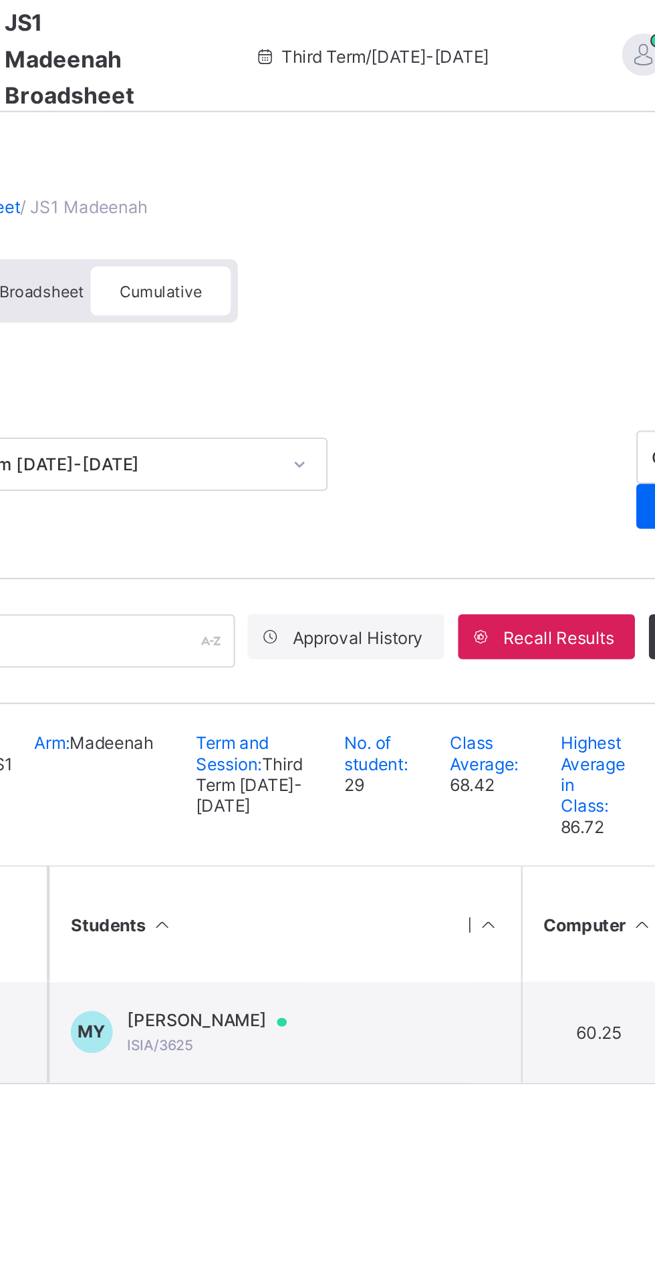
click at [353, 502] on div "MUHAMMAD RABIU YARO ISIA/3625" at bounding box center [323, 491] width 89 height 21
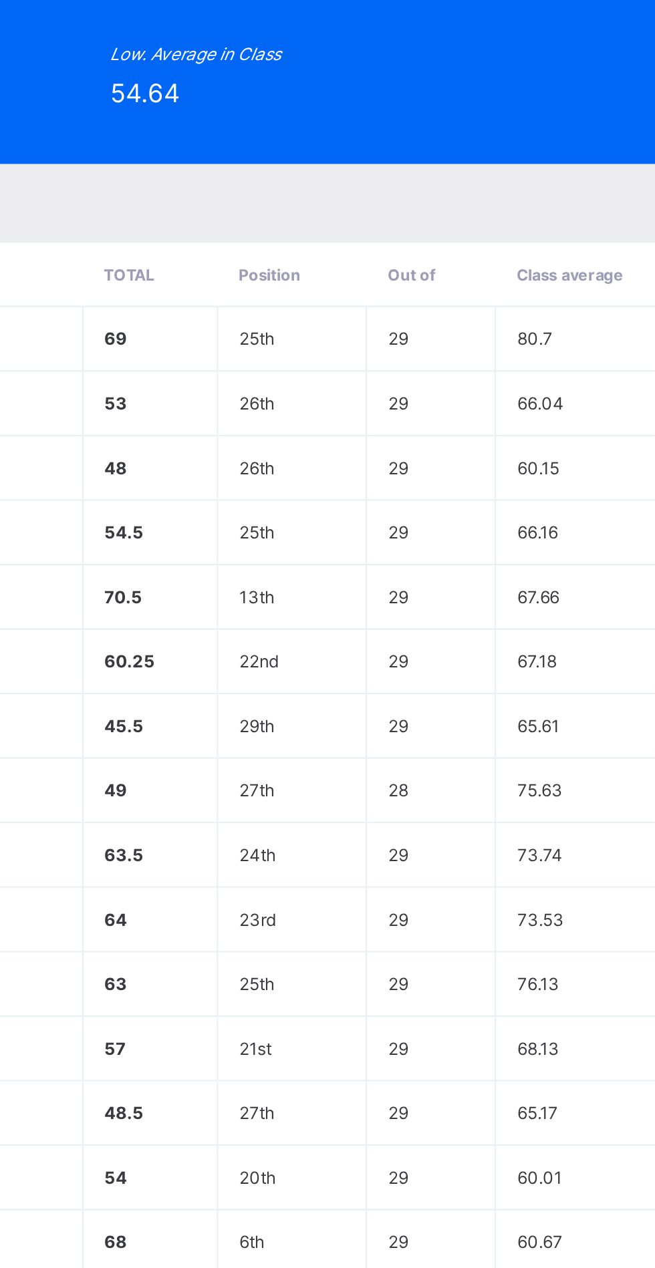
click at [399, 436] on div "MY ISIA/3625 MUHAMMAD RABIU YARO undefined undefined Approved Cumulative Report…" at bounding box center [327, 634] width 655 height 1268
click at [417, 434] on div "MY ISIA/3625 MUHAMMAD RABIU YARO undefined undefined Approved Cumulative Report…" at bounding box center [327, 634] width 655 height 1268
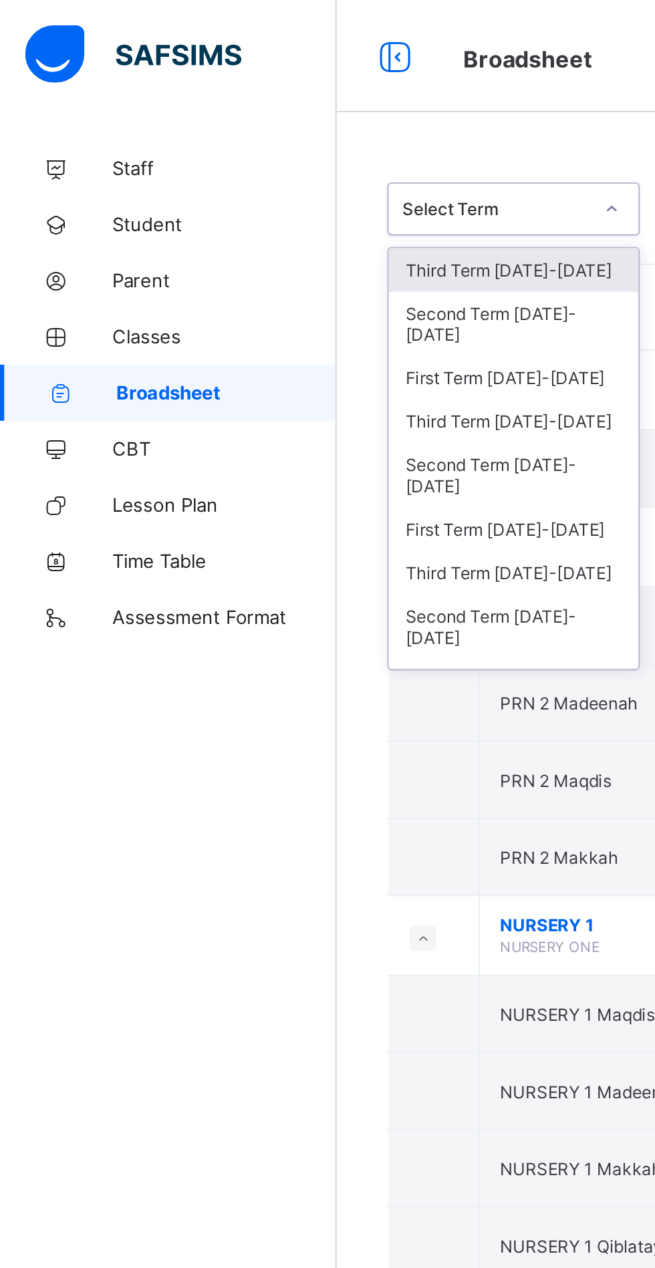
click at [247, 130] on div "Third Term [DATE]-[DATE]" at bounding box center [244, 128] width 119 height 21
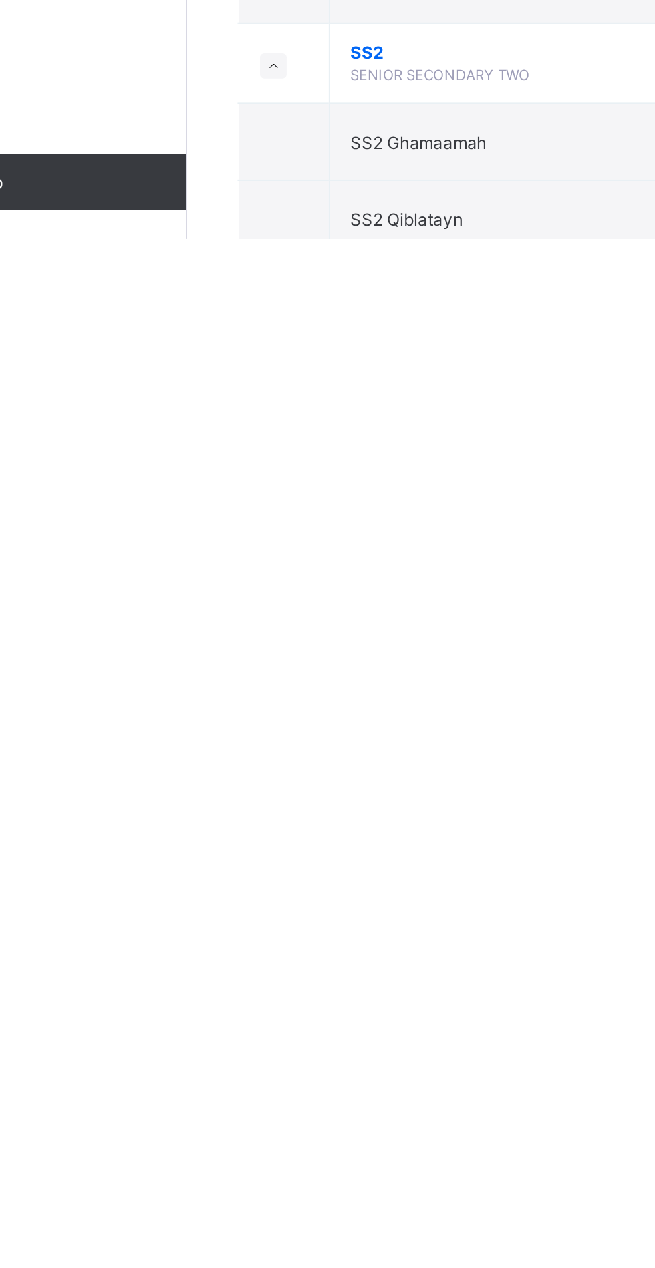
scroll to position [2354, 0]
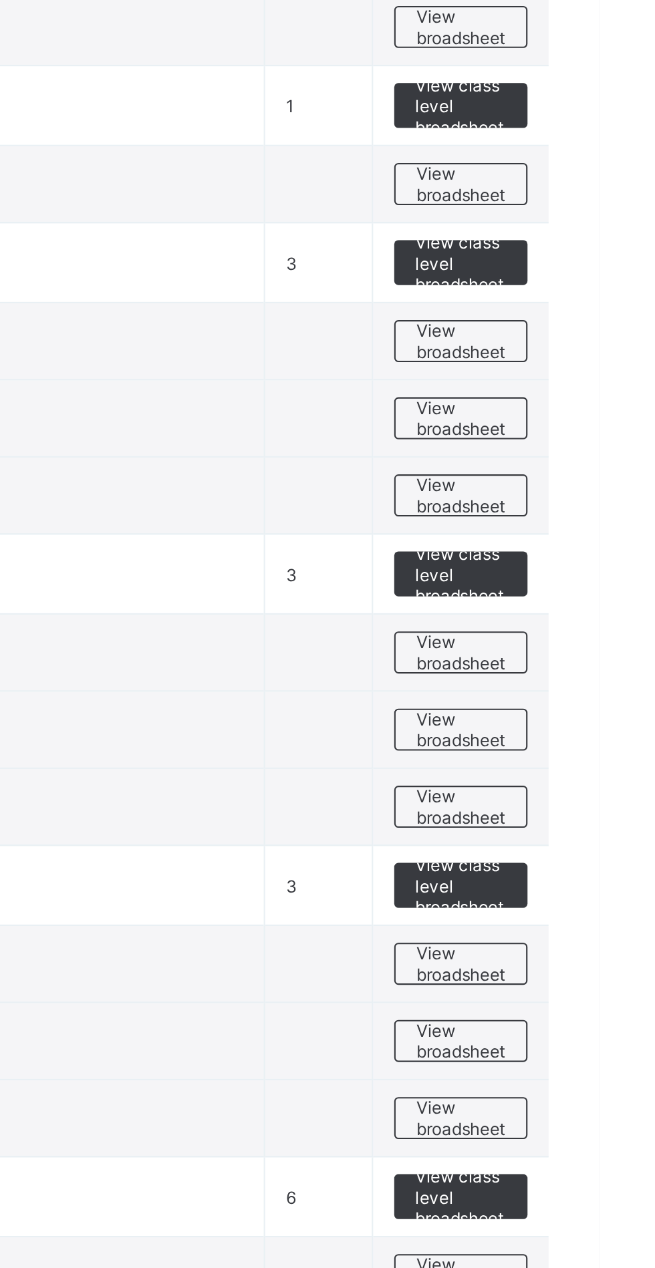
click at [533, 645] on td "3" at bounding box center [521, 662] width 51 height 38
click at [597, 356] on span "View class level broadsheet" at bounding box center [588, 365] width 43 height 30
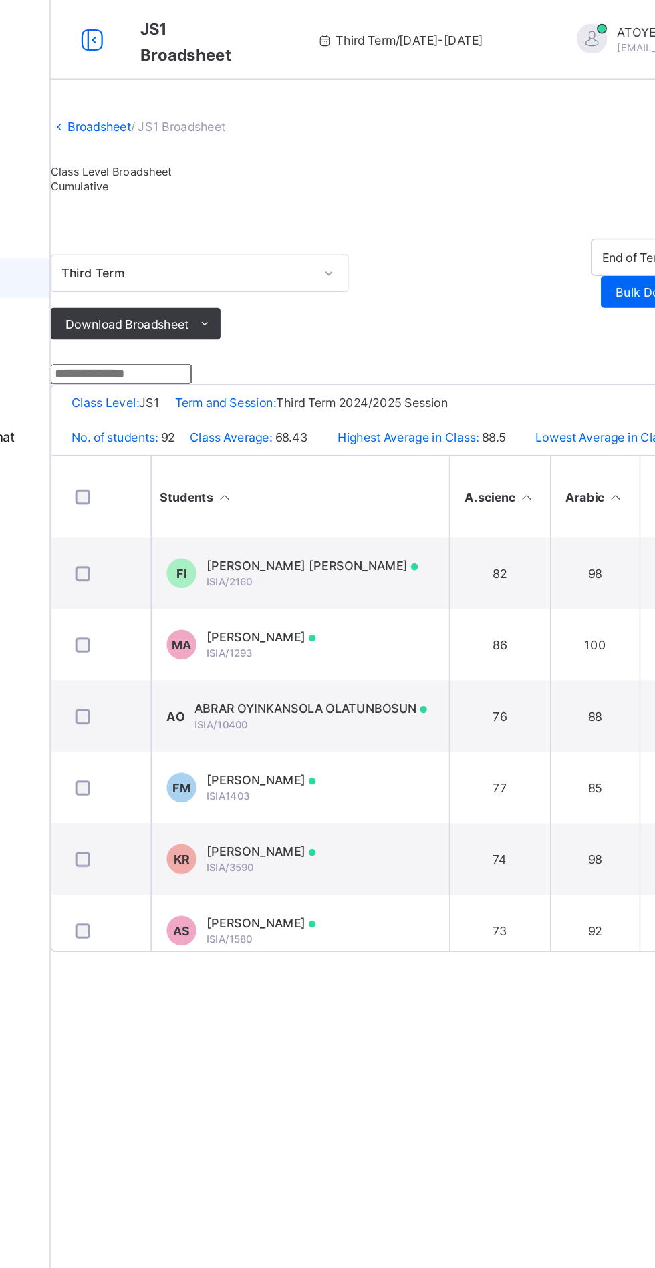
click at [199, 130] on span "Cumulative" at bounding box center [179, 125] width 39 height 9
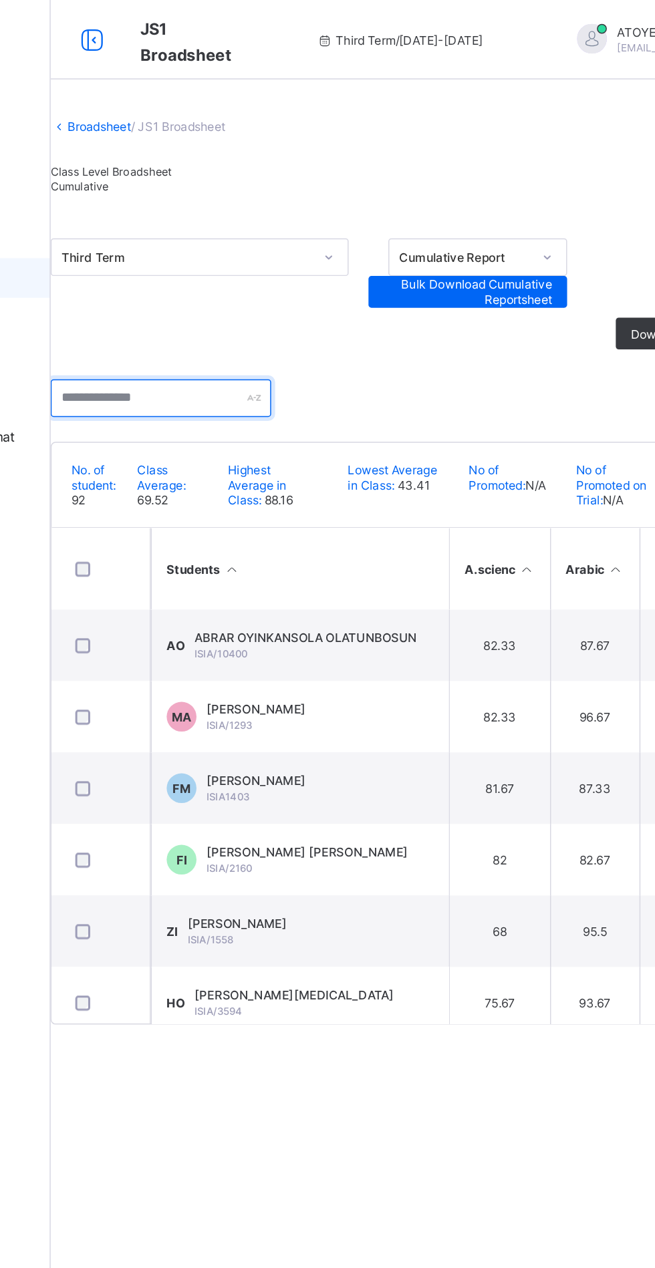
click at [276, 281] on input "text" at bounding box center [234, 267] width 148 height 25
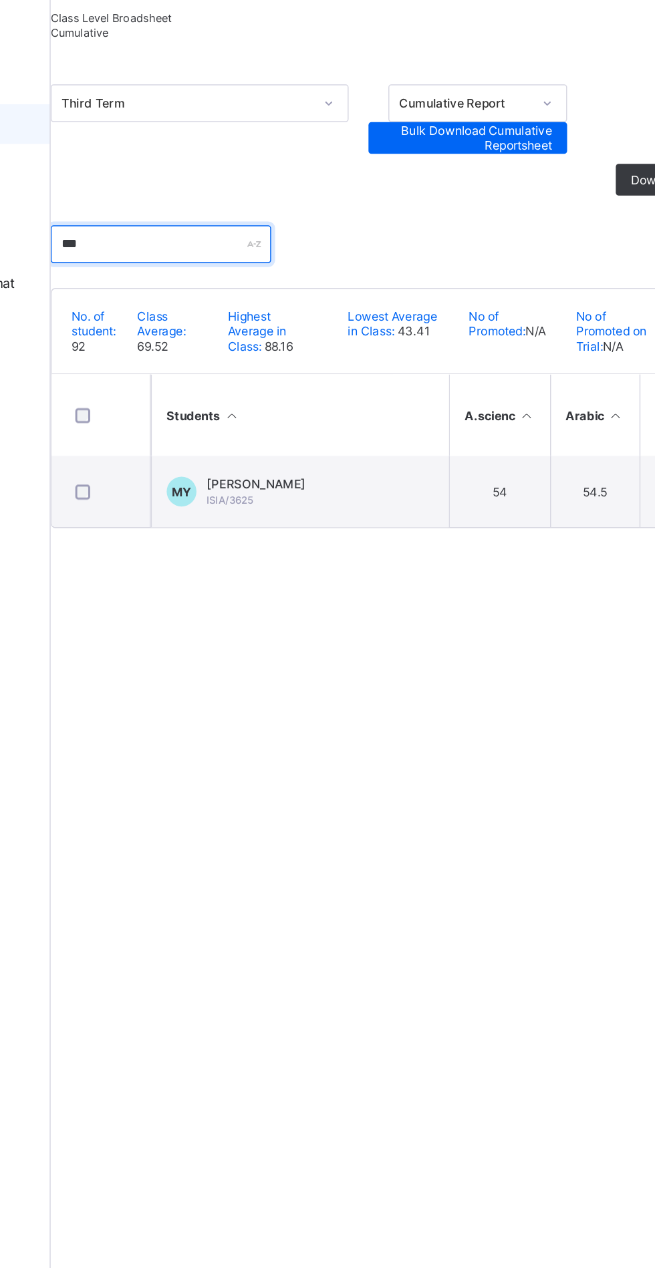
type input "***"
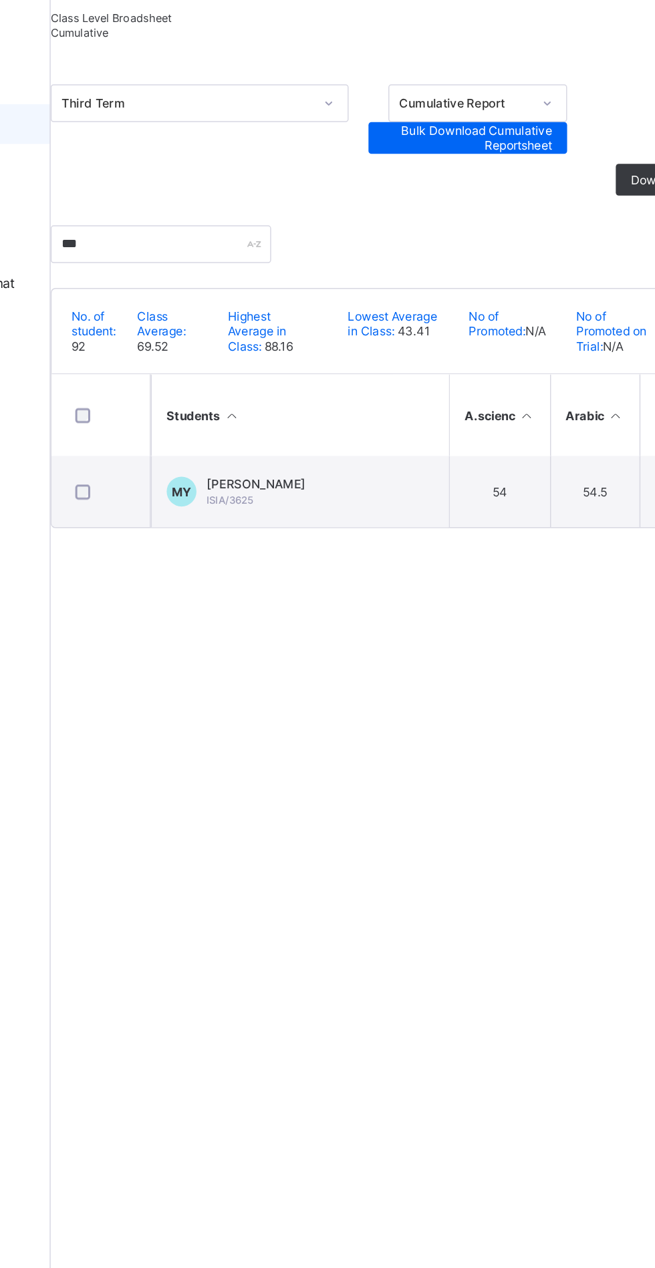
click at [381, 458] on td "MY MUHAMMAD RABIU YARO ISIA/3625" at bounding box center [328, 434] width 200 height 48
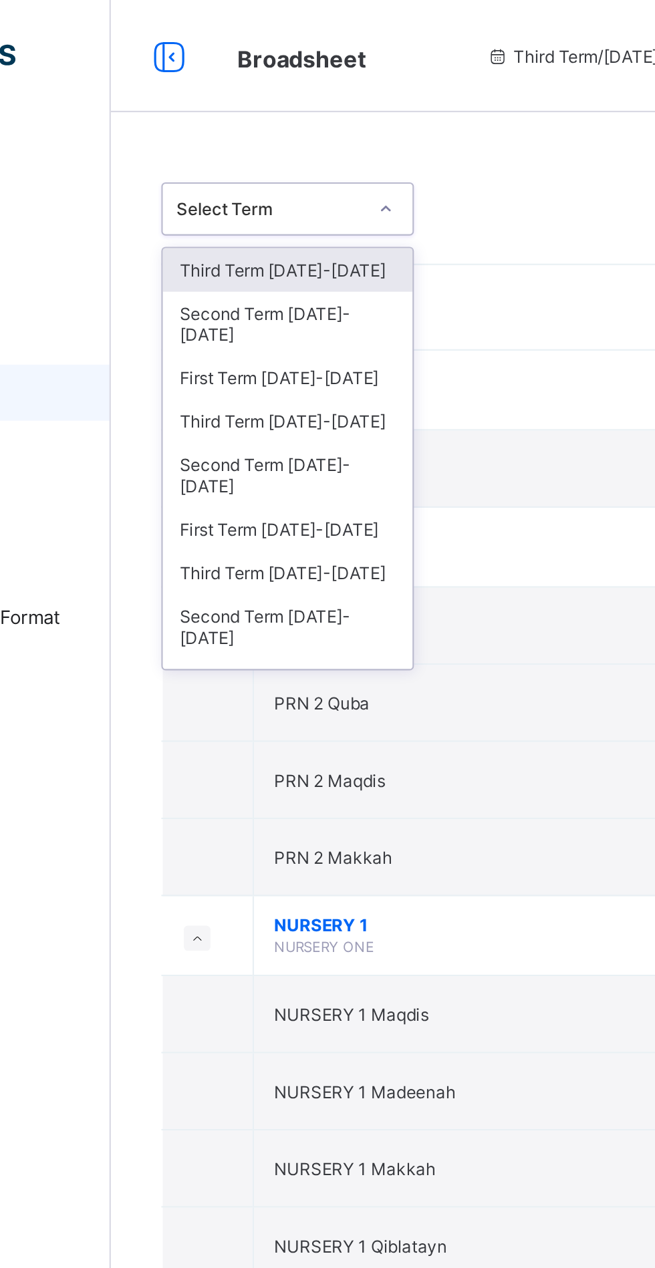
click at [278, 132] on div "Third Term [DATE]-[DATE]" at bounding box center [244, 128] width 119 height 21
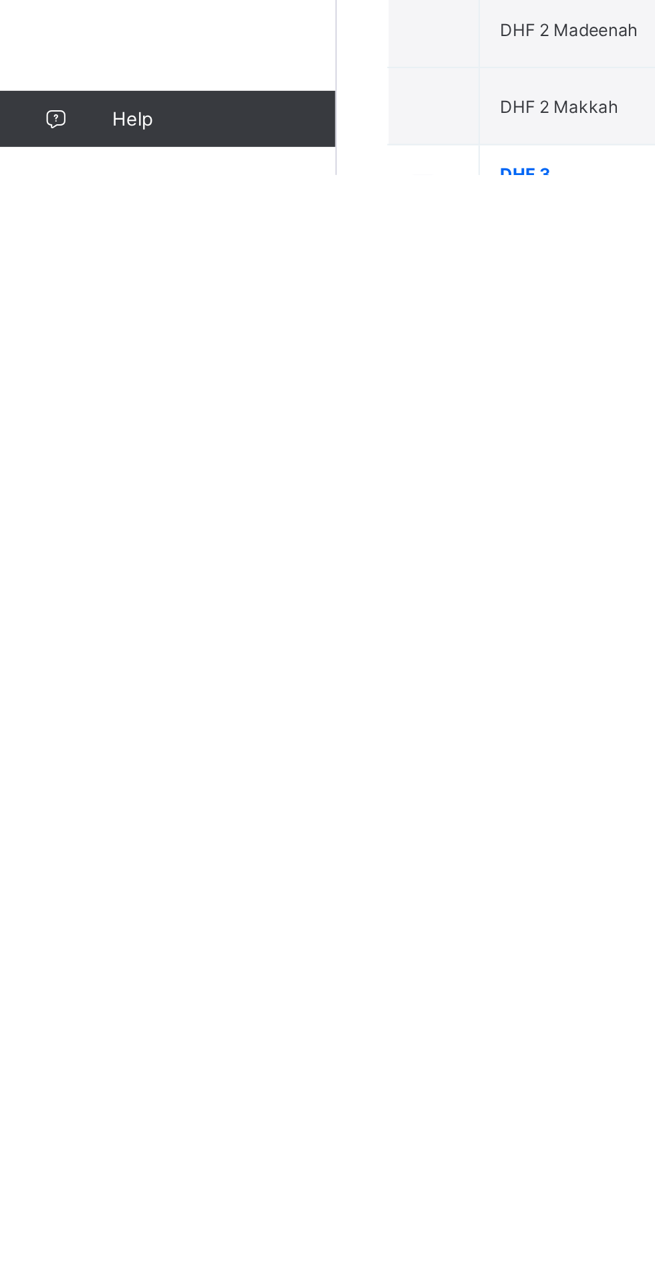
scroll to position [1237, 0]
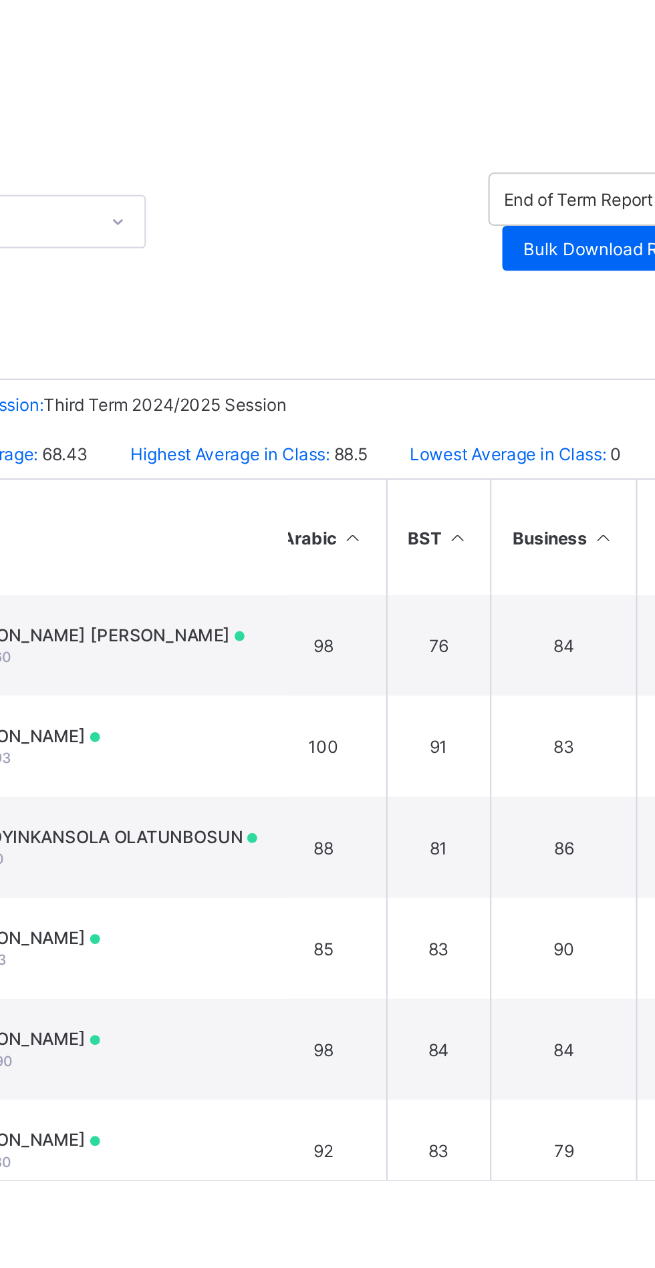
scroll to position [0, 84]
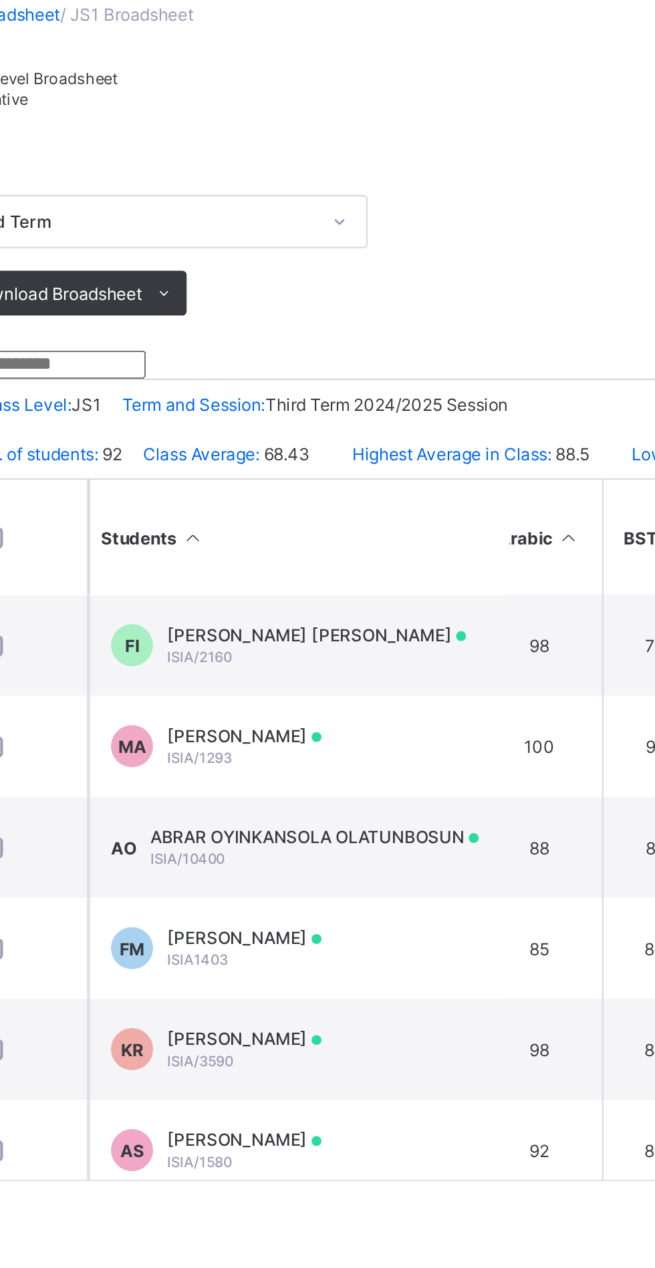
click at [242, 130] on div "Cumulative" at bounding box center [201, 125] width 82 height 10
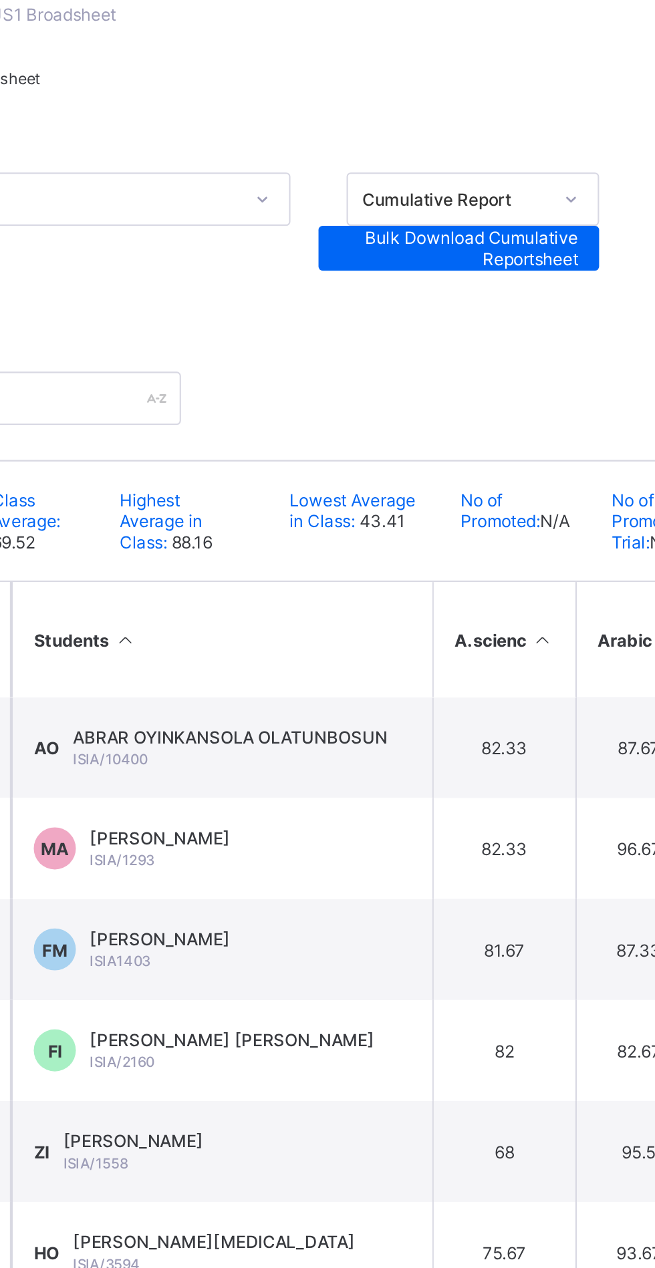
click at [459, 206] on span "Bulk Download Cumulative Reportsheet" at bounding box center [441, 196] width 114 height 20
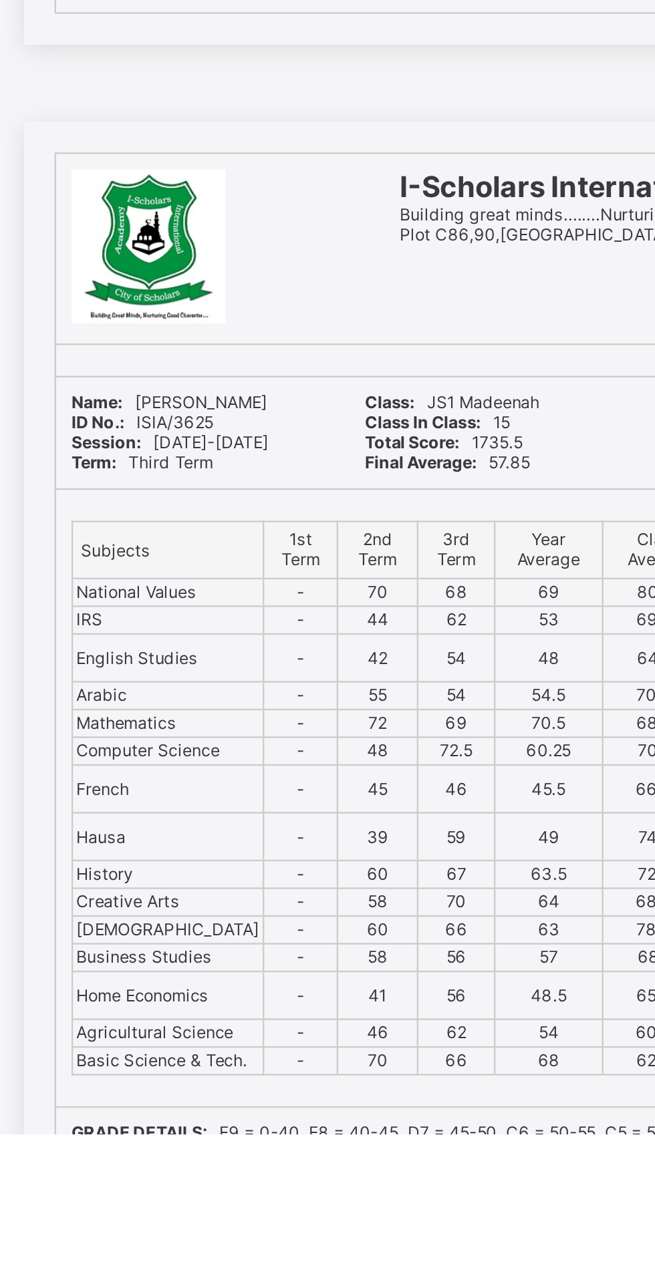
scroll to position [33359, 0]
